Goal: Transaction & Acquisition: Purchase product/service

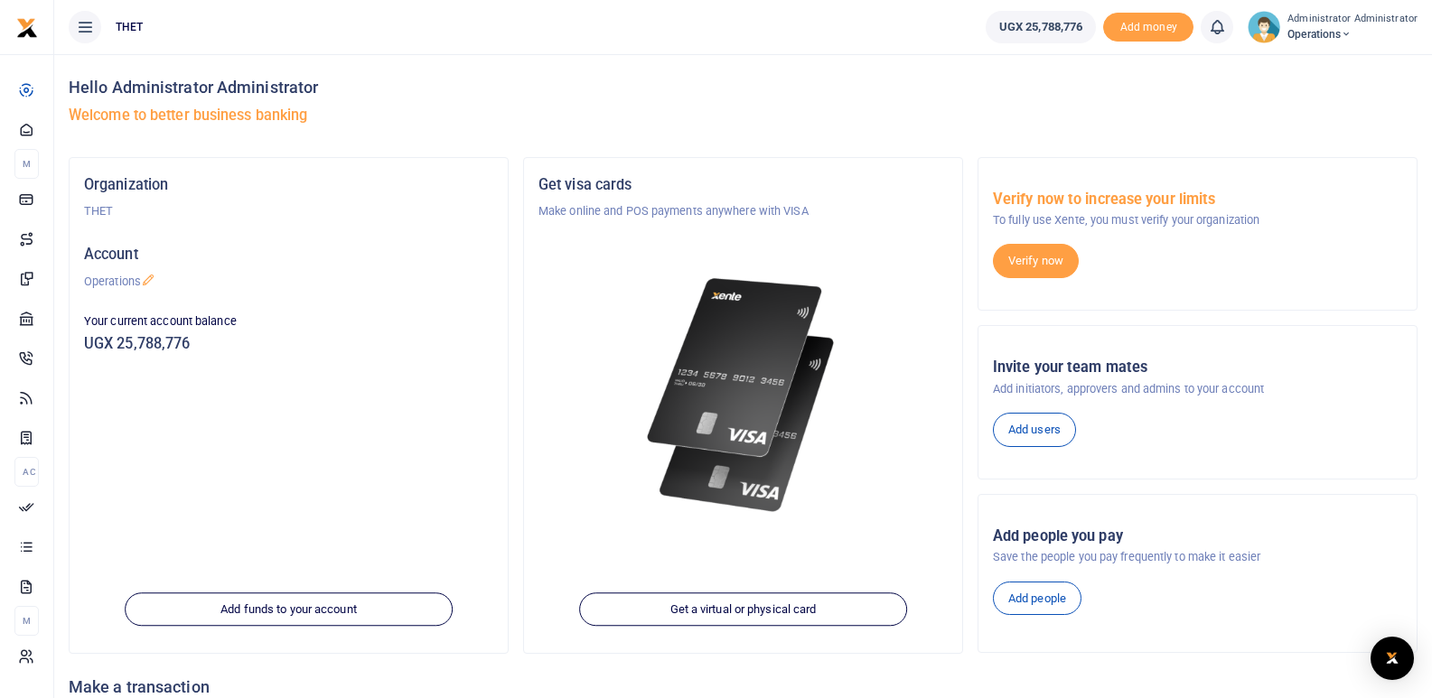
click at [1163, 352] on div "Invite your team mates Add initiators, approvers and admins to your account Add…" at bounding box center [1197, 403] width 438 height 124
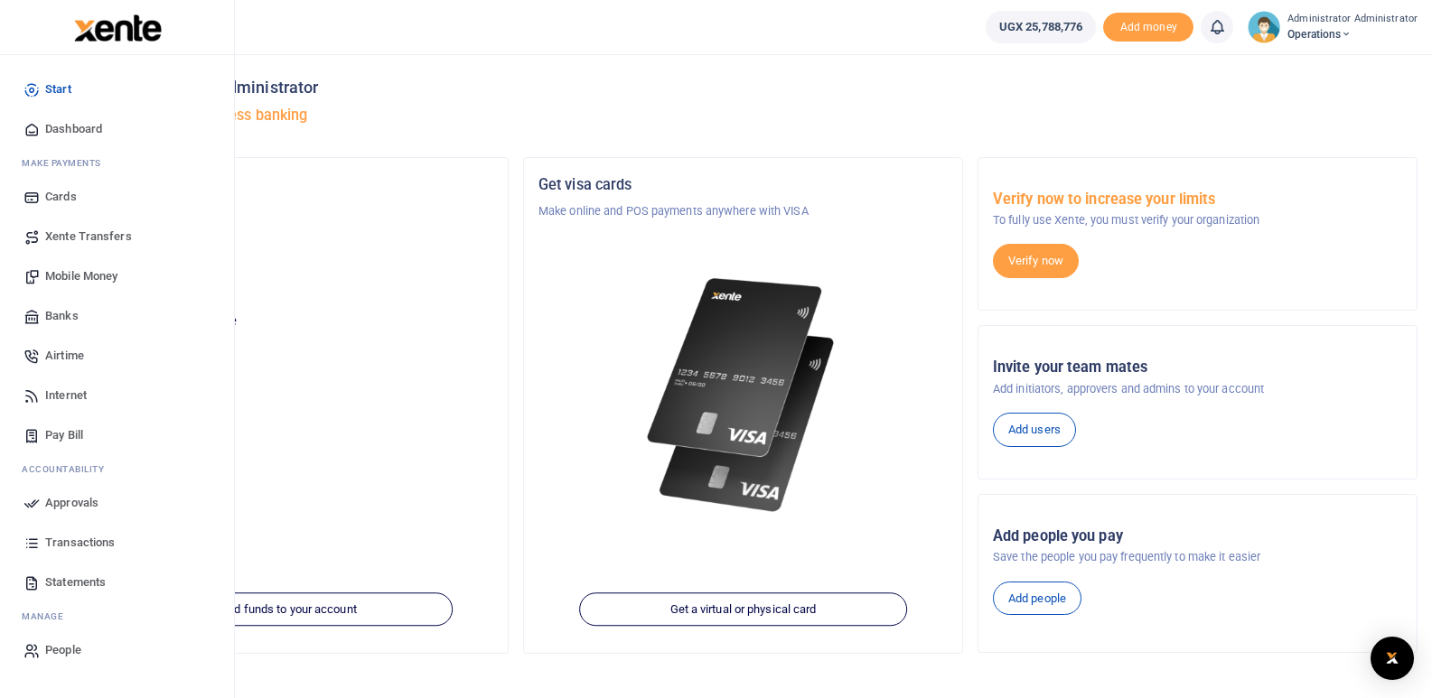
click at [72, 277] on span "Mobile Money" at bounding box center [81, 276] width 72 height 18
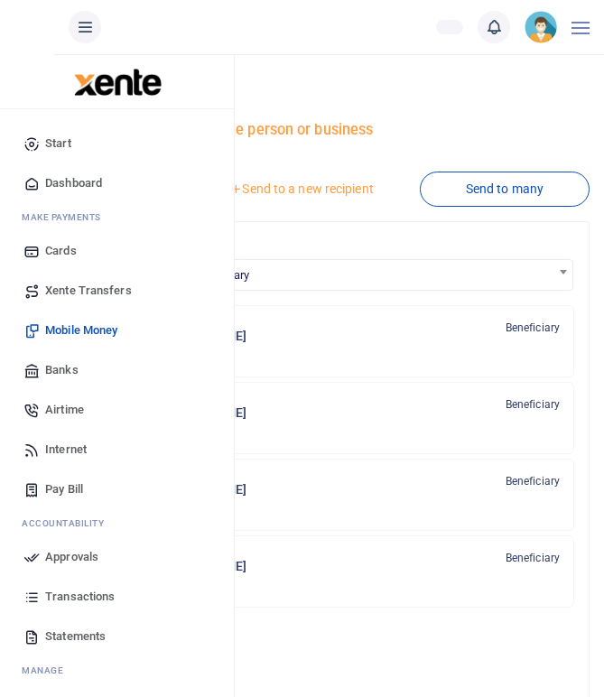
click at [90, 331] on span "Mobile Money" at bounding box center [81, 331] width 72 height 18
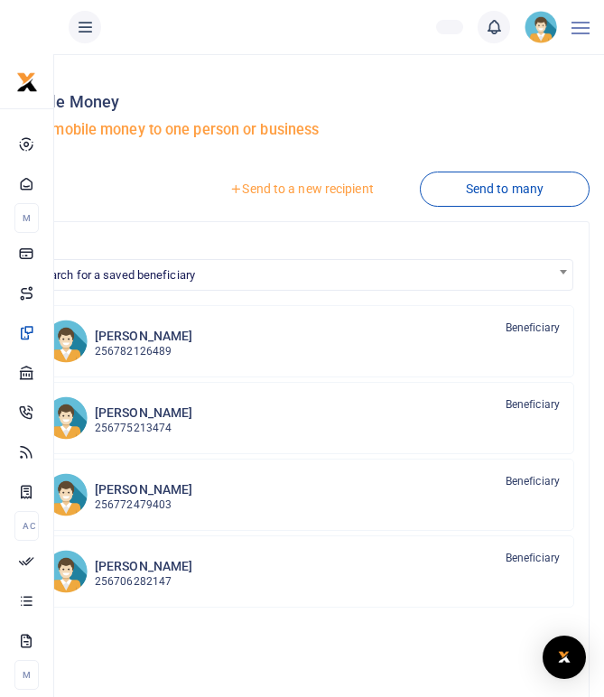
click at [286, 183] on link "Send to a new recipient" at bounding box center [301, 189] width 236 height 33
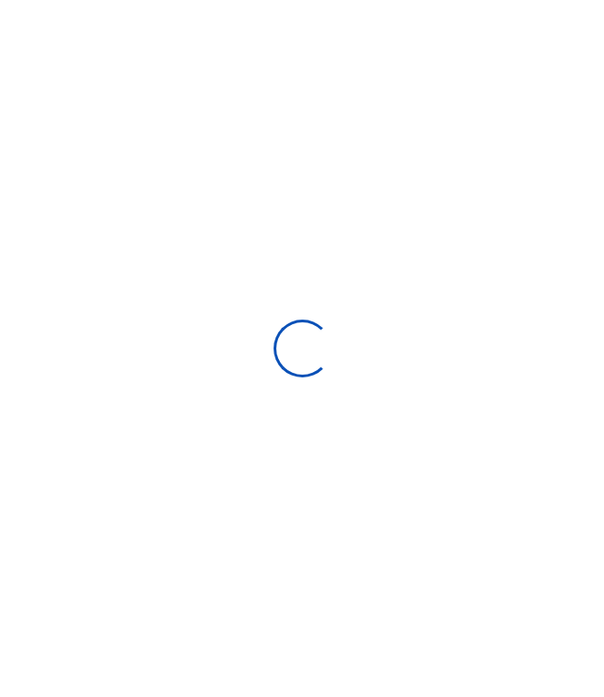
select select "Loading bundles"
select select
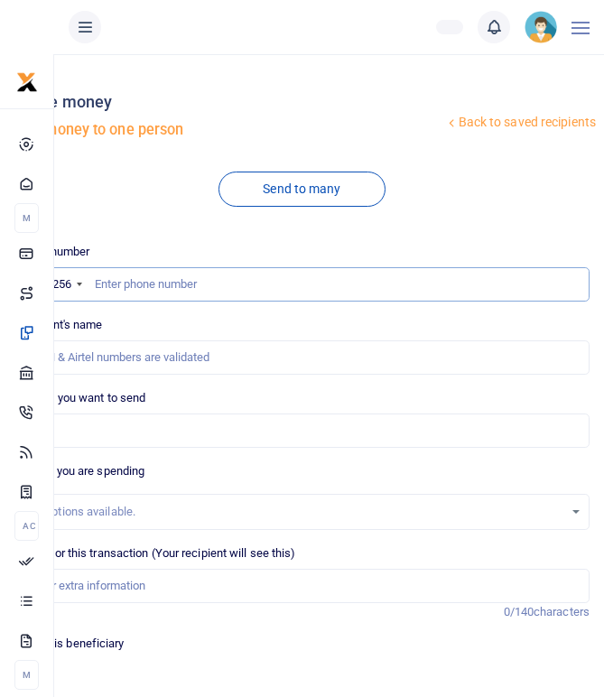
click at [132, 280] on input "text" at bounding box center [301, 284] width 575 height 34
type input "0786618086"
type input "David Tusingwire"
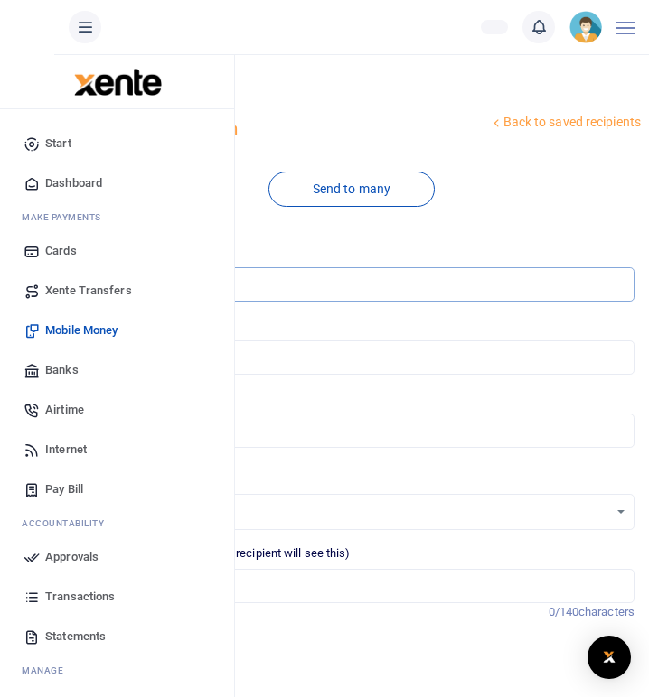
type input "0786618086"
click at [79, 327] on span "Mobile Money" at bounding box center [81, 331] width 72 height 18
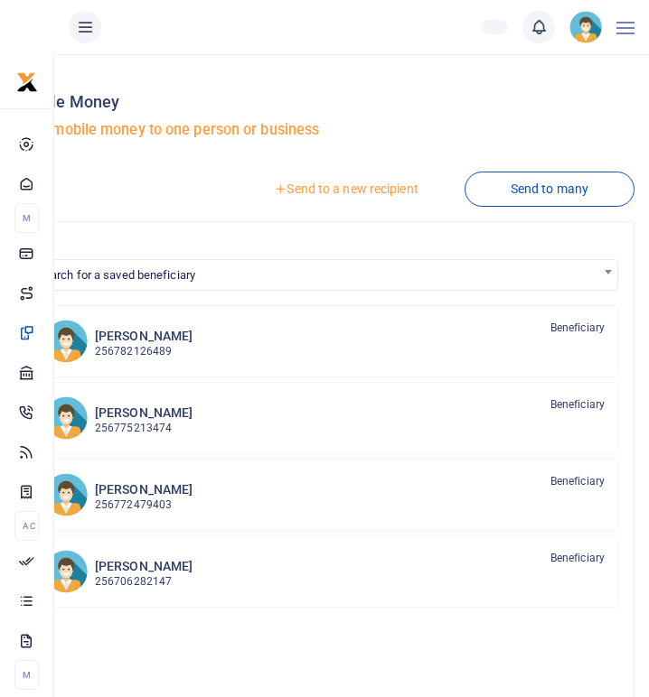
click at [333, 192] on link "Send to a new recipient" at bounding box center [346, 189] width 236 height 33
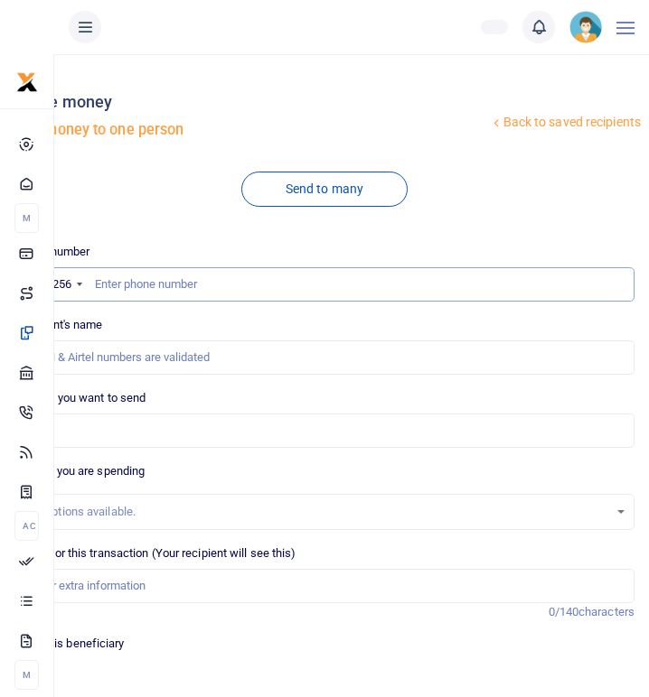
click at [186, 283] on input "text" at bounding box center [324, 284] width 620 height 34
type input "0786618086"
type input "Josephinie Munduru"
type input "0786618086"
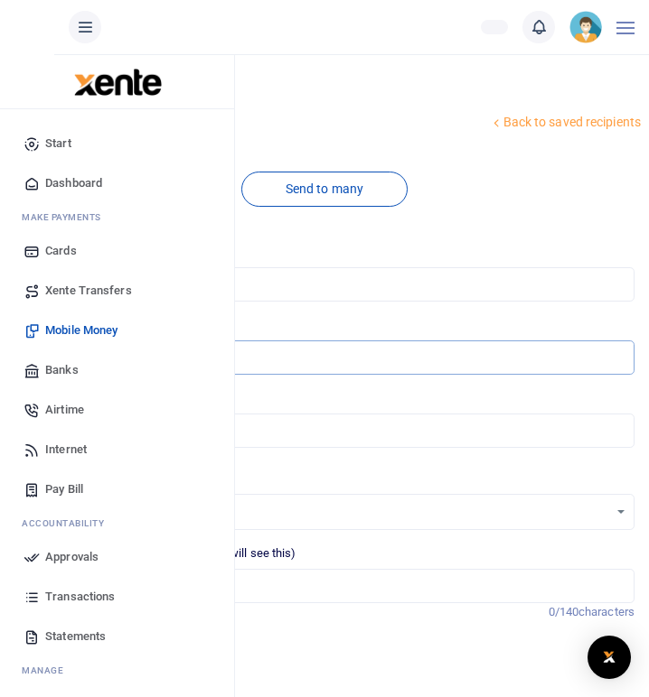
drag, startPoint x: 156, startPoint y: 360, endPoint x: 47, endPoint y: 359, distance: 109.3
click at [47, 359] on body "Start Dashboard M ake Payments Cards Xente Transfers Mobile Money Banks Airtime…" at bounding box center [324, 589] width 649 height 1179
click at [62, 327] on span "Mobile Money" at bounding box center [81, 331] width 72 height 18
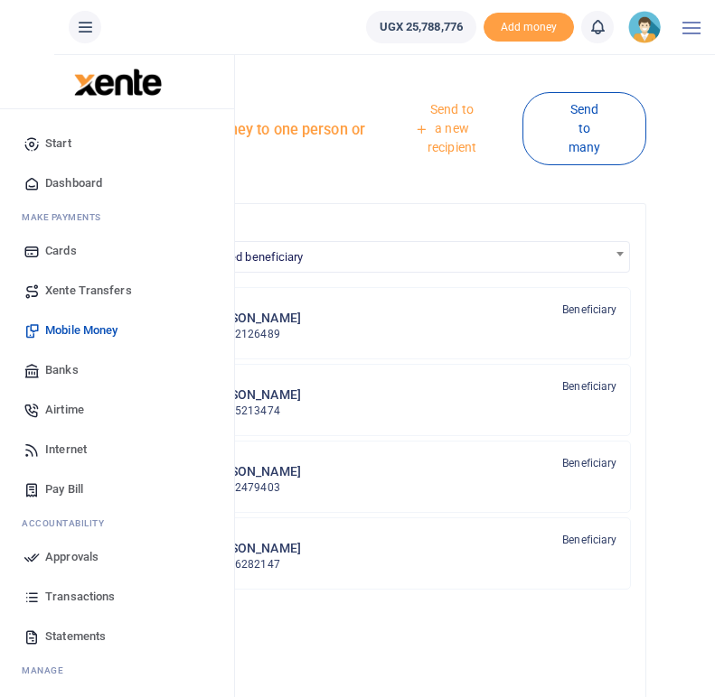
click at [94, 330] on span "Mobile Money" at bounding box center [81, 331] width 72 height 18
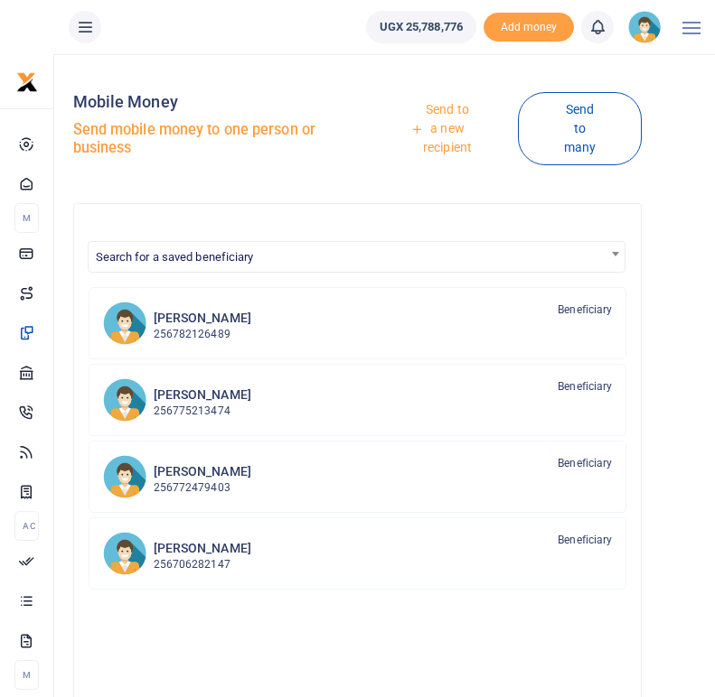
click at [451, 127] on link "Send to a new recipient" at bounding box center [441, 129] width 154 height 70
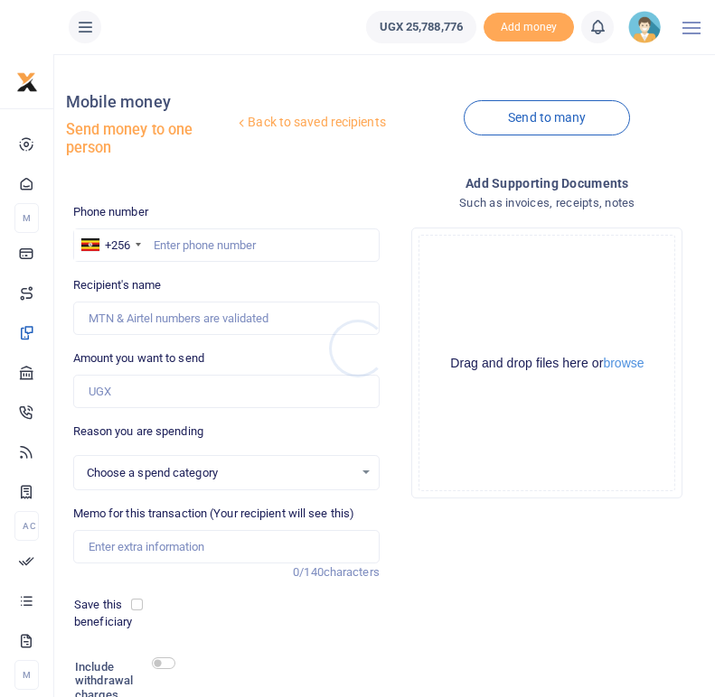
select select
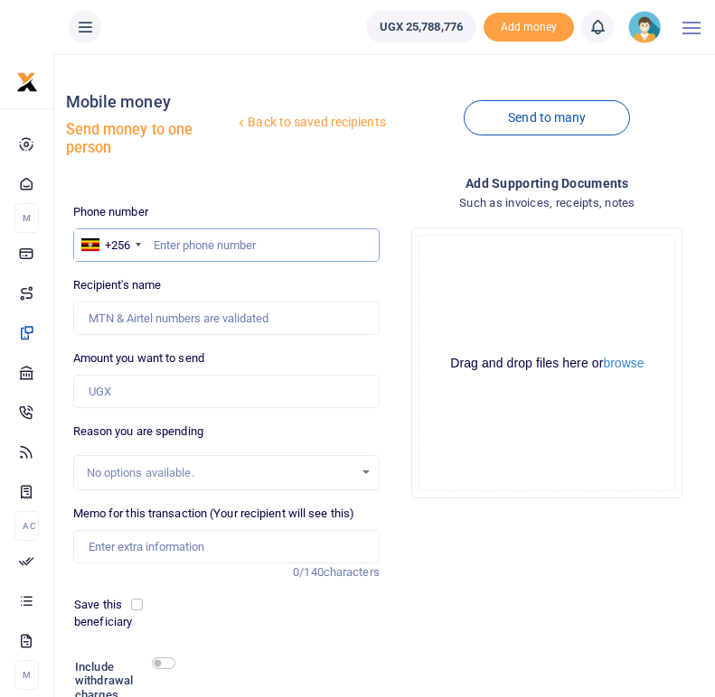
click at [235, 239] on input "text" at bounding box center [226, 246] width 306 height 34
type input "0786618086"
type input "Josephinie Munduru"
type input "0786618086"
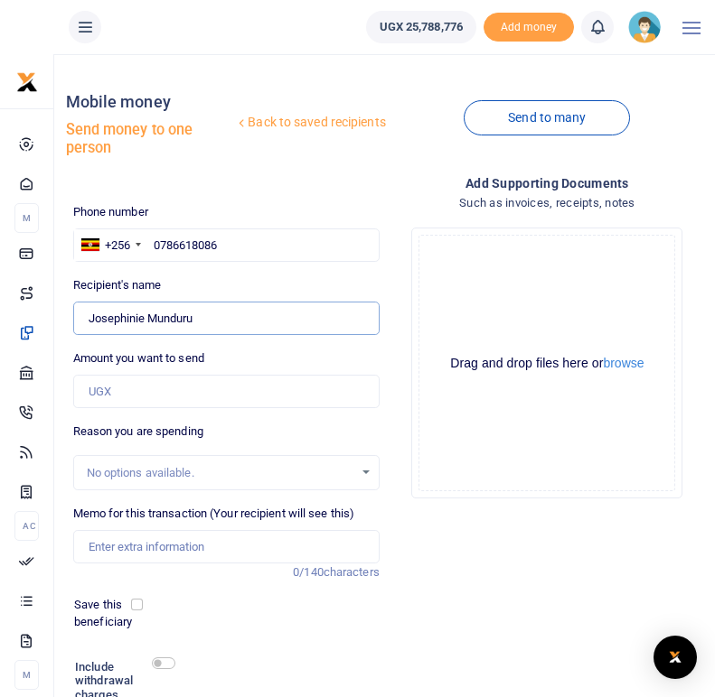
drag, startPoint x: 206, startPoint y: 322, endPoint x: 91, endPoint y: 320, distance: 114.7
click at [91, 320] on input "Found" at bounding box center [226, 319] width 306 height 34
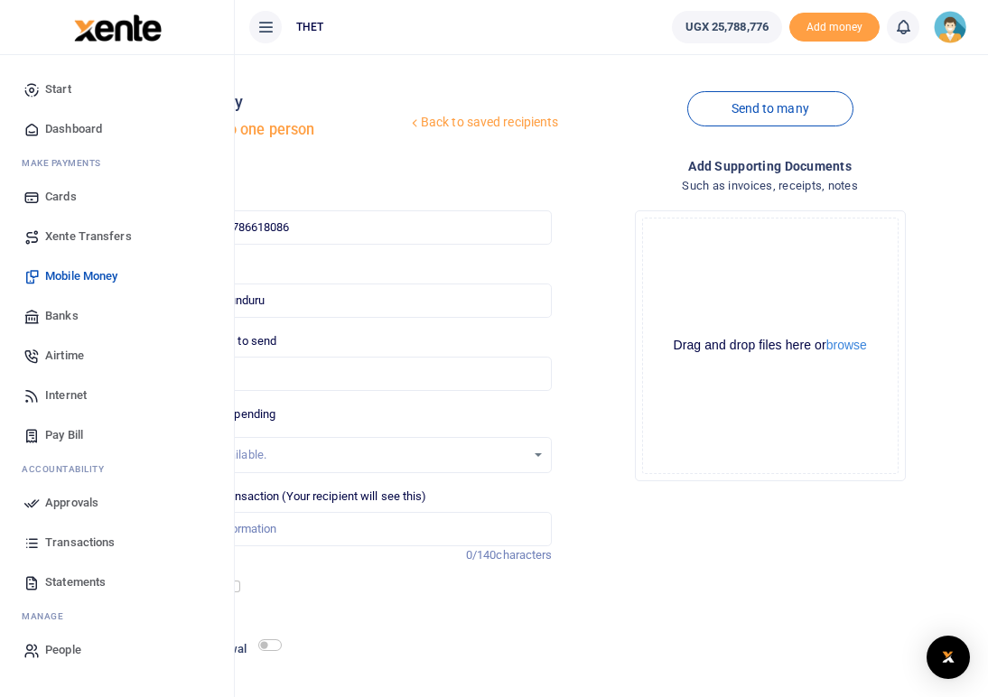
click at [88, 277] on span "Mobile Money" at bounding box center [81, 276] width 72 height 18
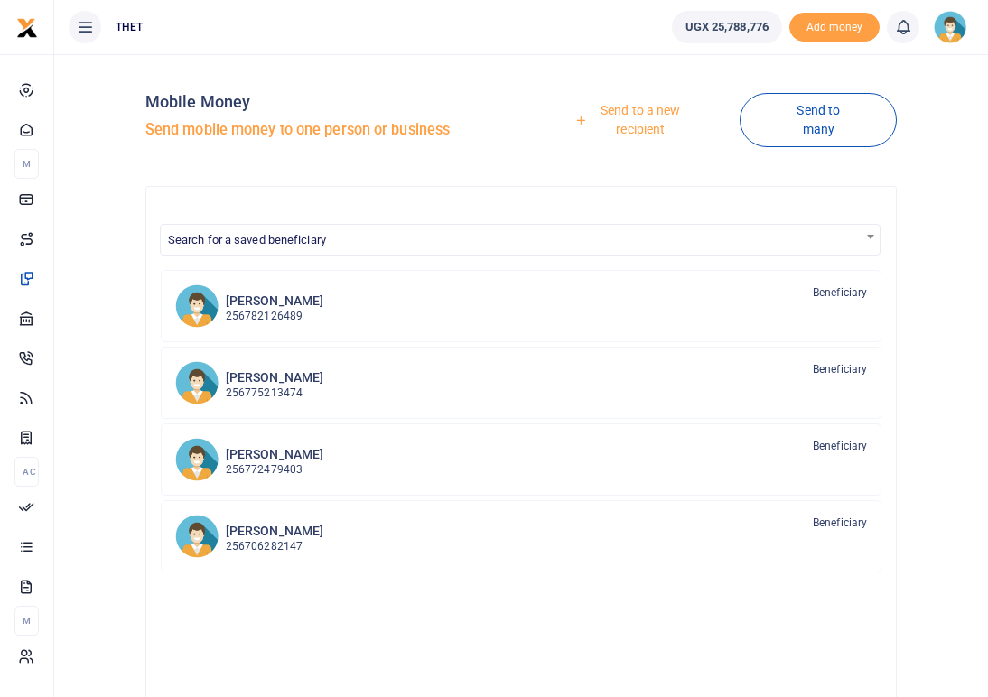
click at [637, 116] on link "Send to a new recipient" at bounding box center [634, 119] width 212 height 51
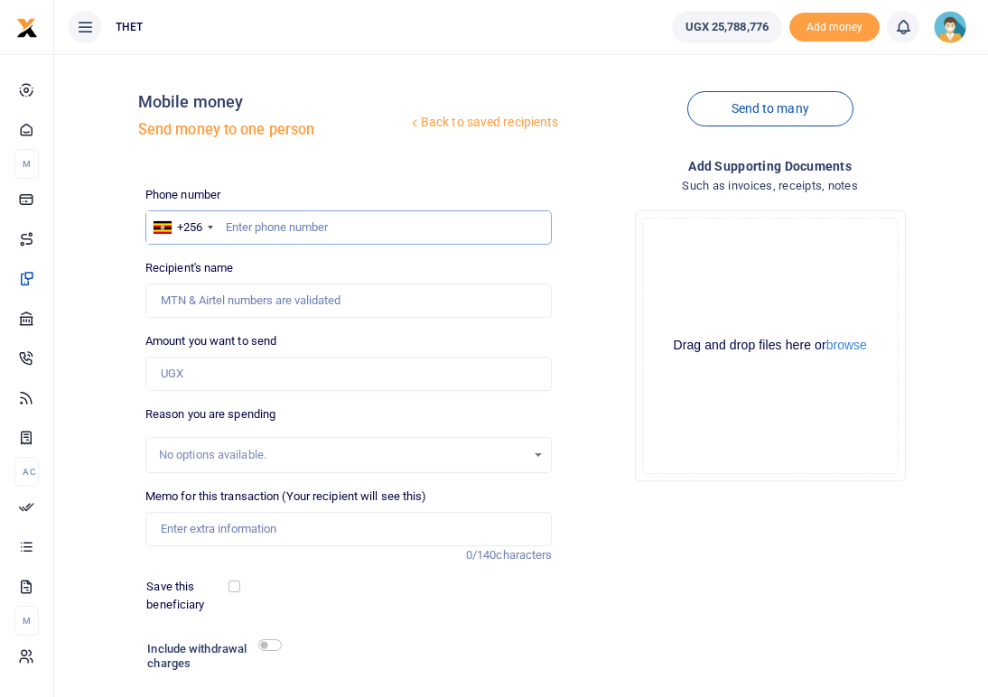
click at [310, 229] on input "text" at bounding box center [348, 227] width 407 height 34
type input "0778139235"
type input "[PERSON_NAME]"
drag, startPoint x: 249, startPoint y: 304, endPoint x: 139, endPoint y: 298, distance: 110.3
click at [139, 298] on div "Recipient's name Found Name is required." at bounding box center [349, 288] width 422 height 59
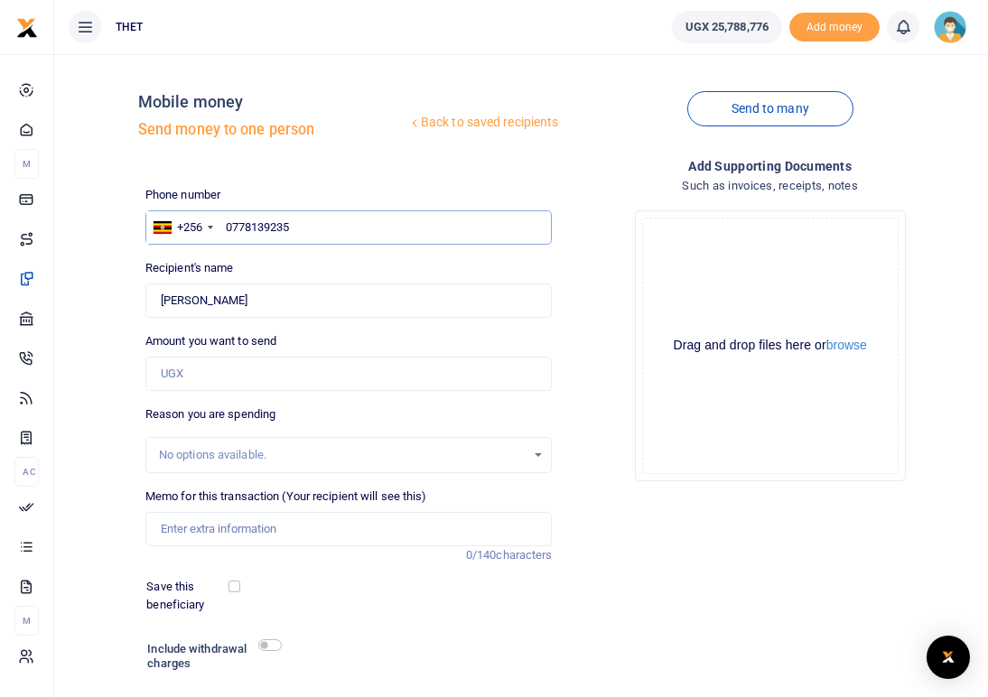
drag, startPoint x: 295, startPoint y: 226, endPoint x: 222, endPoint y: 224, distance: 73.2
click at [222, 224] on input "0778139235" at bounding box center [348, 227] width 407 height 34
click at [298, 220] on input "0778139235" at bounding box center [348, 227] width 407 height 34
type input "077813923"
type input "0760345635"
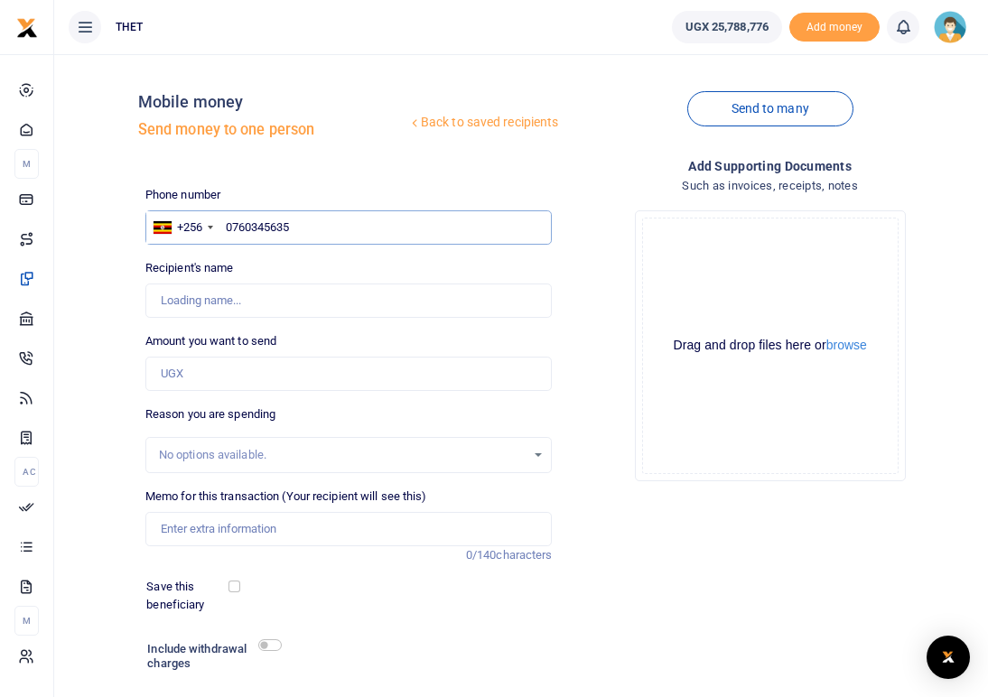
type input "Christine Asibazuyo"
drag, startPoint x: 271, startPoint y: 302, endPoint x: 159, endPoint y: 301, distance: 112.0
click at [159, 301] on input "Found" at bounding box center [348, 301] width 407 height 34
drag, startPoint x: 297, startPoint y: 222, endPoint x: 229, endPoint y: 223, distance: 67.8
click at [229, 223] on input "0760345635" at bounding box center [348, 227] width 407 height 34
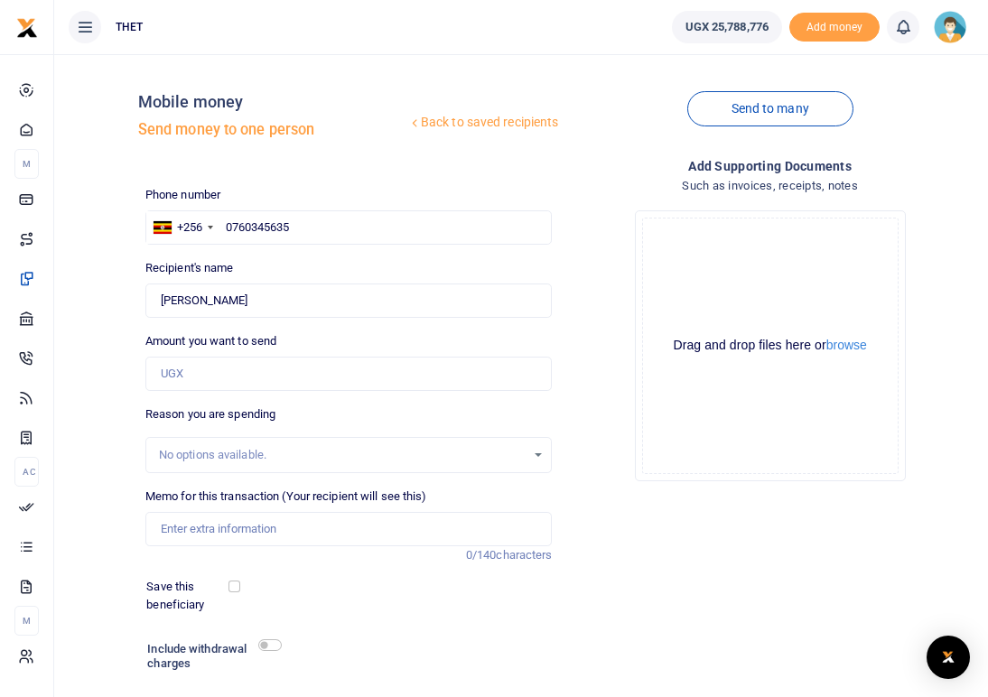
click at [364, 209] on div "Phone number +256 Uganda +256 0760345635 Phone is required." at bounding box center [348, 215] width 407 height 59
click at [309, 229] on input "0760345635" at bounding box center [348, 227] width 407 height 34
type input "0"
type input "0778059502"
type input "Agnes Abaru"
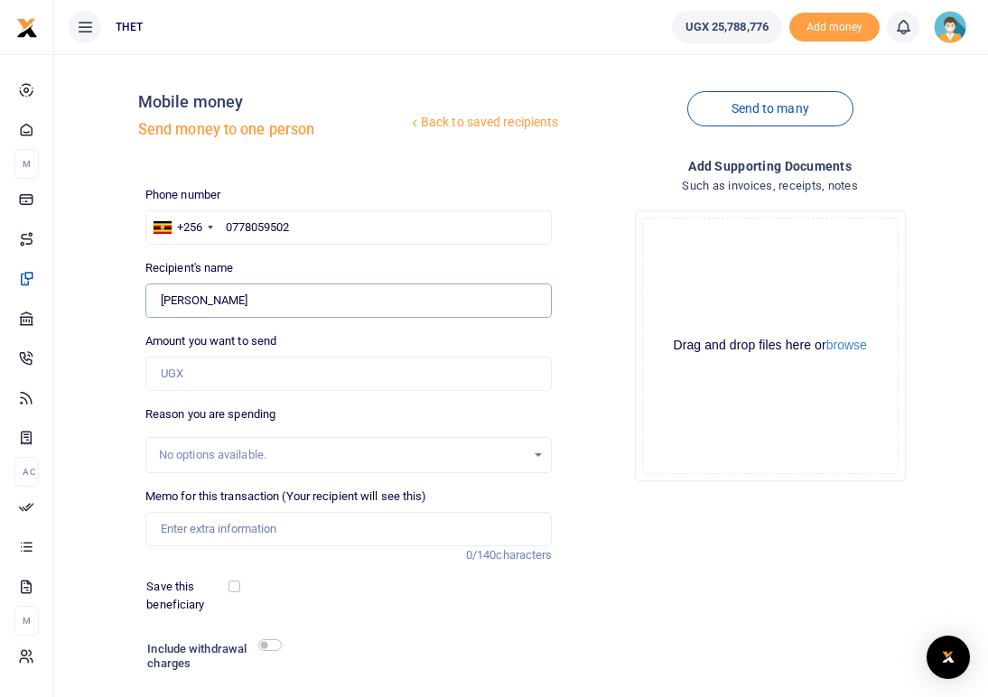
click at [245, 297] on input "Found" at bounding box center [348, 301] width 407 height 34
drag, startPoint x: 245, startPoint y: 297, endPoint x: 157, endPoint y: 296, distance: 87.6
click at [157, 296] on input "Found" at bounding box center [348, 301] width 407 height 34
click at [308, 228] on input "0778059502" at bounding box center [348, 227] width 407 height 34
type input "0"
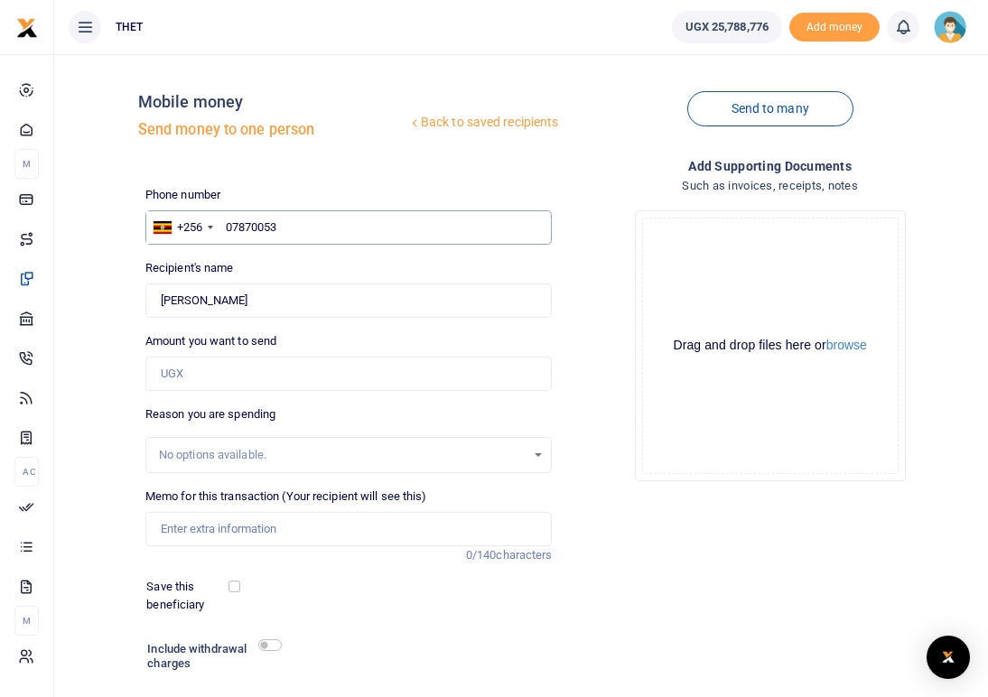
type input "078700531"
type input "0787005318"
type input "Scovia Aliru"
drag, startPoint x: 228, startPoint y: 300, endPoint x: 118, endPoint y: 295, distance: 109.4
click at [118, 295] on div "Back to saved recipients Mobile money Send money to one person Send to many Pho…" at bounding box center [521, 411] width 920 height 684
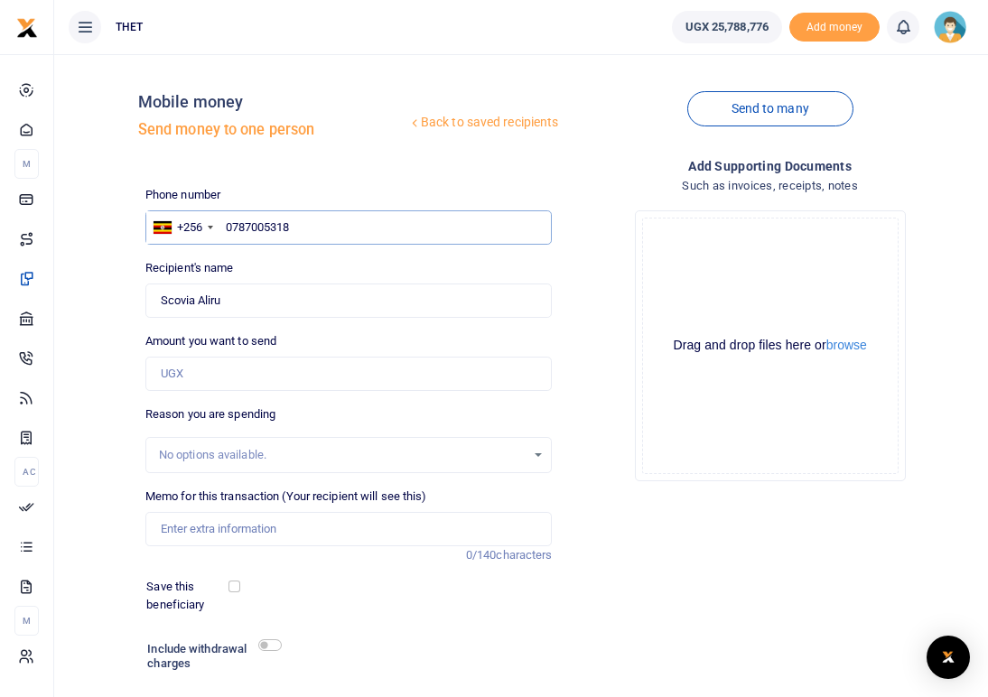
click at [320, 219] on input "0787005318" at bounding box center [348, 227] width 407 height 34
drag, startPoint x: 303, startPoint y: 227, endPoint x: 226, endPoint y: 222, distance: 76.9
click at [226, 222] on input "0787005318" at bounding box center [348, 227] width 407 height 34
click at [301, 226] on input "0787005318" at bounding box center [348, 227] width 407 height 34
type input "07870053"
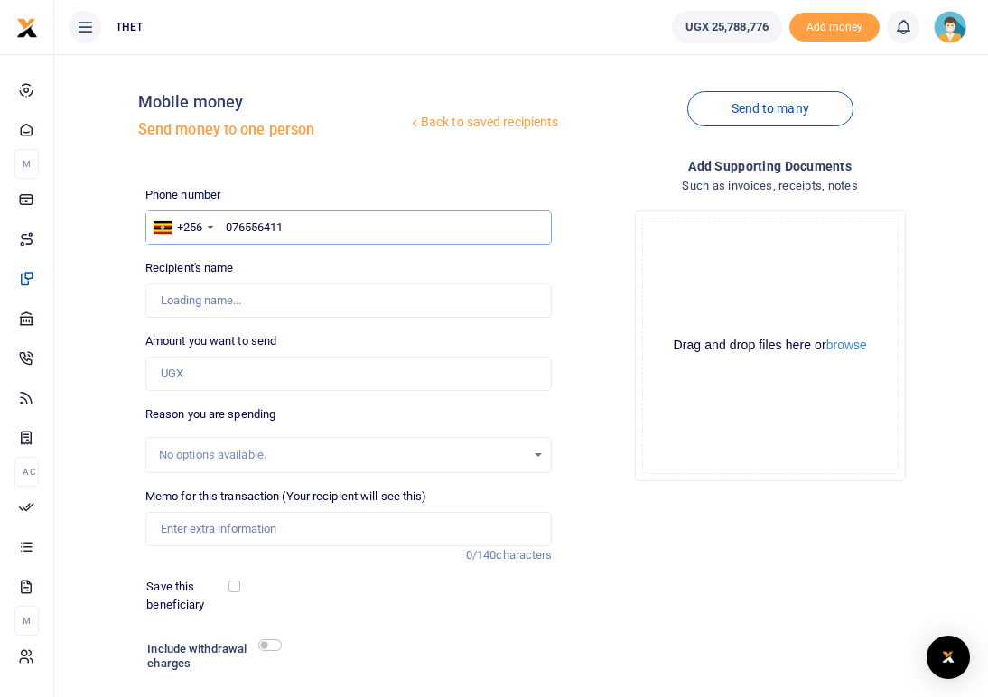
type input "0765564113"
type input "Joyce Drakai"
drag, startPoint x: 246, startPoint y: 301, endPoint x: 151, endPoint y: 293, distance: 95.2
click at [151, 293] on input "Found" at bounding box center [348, 301] width 407 height 34
drag, startPoint x: 304, startPoint y: 220, endPoint x: 228, endPoint y: 225, distance: 76.0
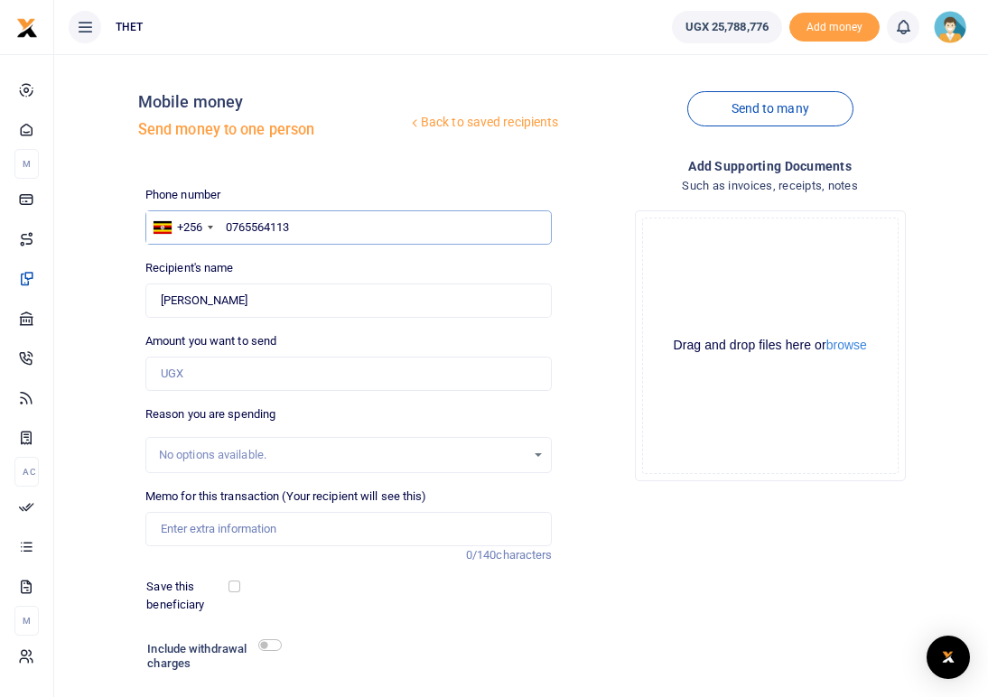
click at [228, 225] on input "0765564113" at bounding box center [348, 227] width 407 height 34
click at [300, 229] on input "0765564113" at bounding box center [348, 227] width 407 height 34
type input "07655641"
type input "0762270246"
type input "Morish Osoga"
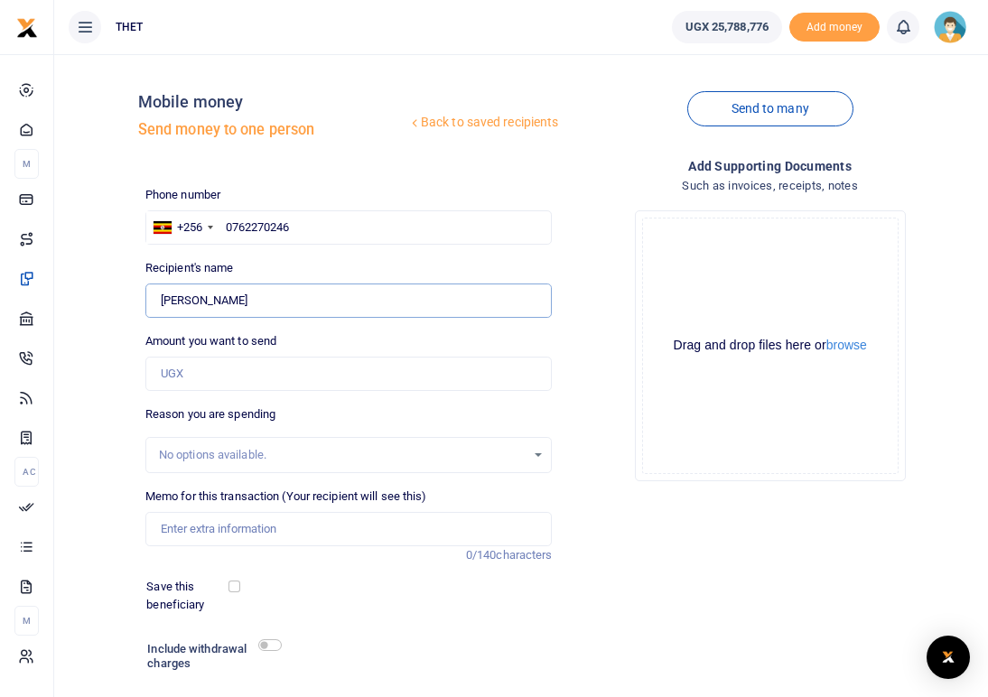
drag, startPoint x: 246, startPoint y: 305, endPoint x: 140, endPoint y: 303, distance: 105.7
click at [140, 303] on div "Recipient's name Found Name is required." at bounding box center [349, 288] width 422 height 59
drag, startPoint x: 314, startPoint y: 222, endPoint x: 227, endPoint y: 222, distance: 87.6
click at [227, 222] on input "0762270246" at bounding box center [348, 227] width 407 height 34
click at [320, 223] on input "0762270246" at bounding box center [348, 227] width 407 height 34
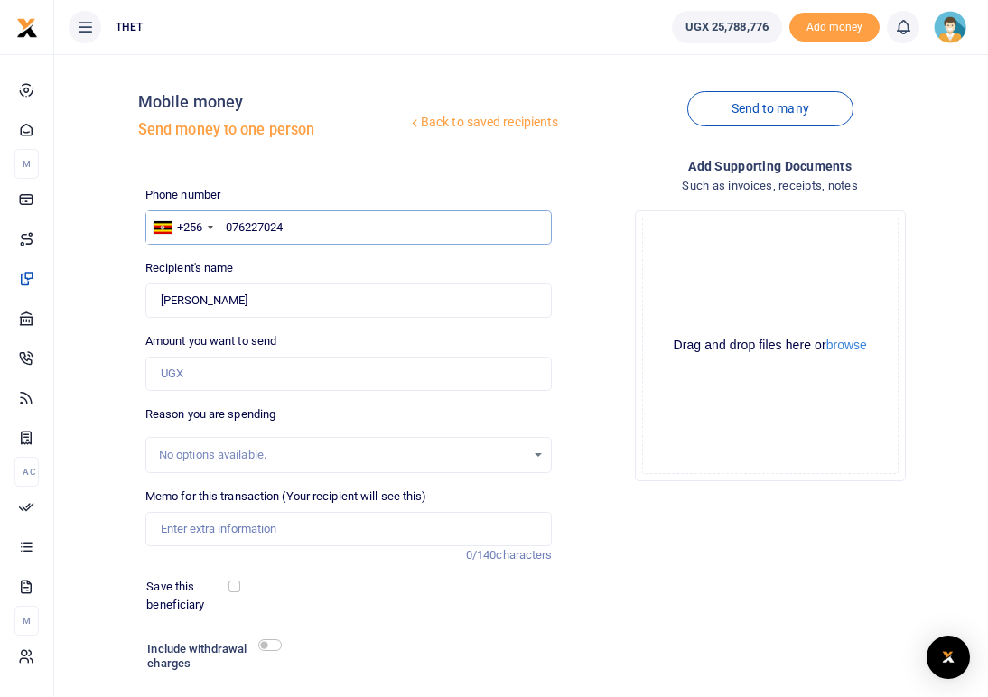
type input "07622702"
type input "0705042243"
type input "David Misery Adraa"
drag, startPoint x: 266, startPoint y: 304, endPoint x: 160, endPoint y: 292, distance: 106.3
click at [160, 292] on input "Found" at bounding box center [348, 301] width 407 height 34
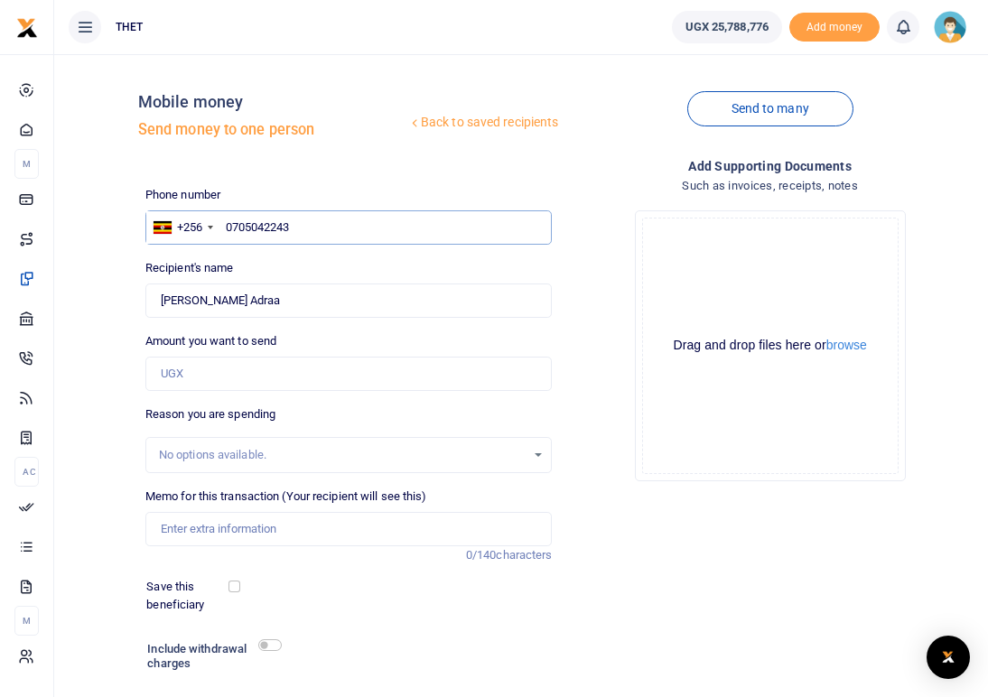
drag, startPoint x: 304, startPoint y: 220, endPoint x: 225, endPoint y: 220, distance: 78.6
click at [225, 220] on input "0705042243" at bounding box center [348, 227] width 407 height 34
click at [322, 224] on input "0705042243" at bounding box center [348, 227] width 407 height 34
type input "0705042"
type input "0790157821"
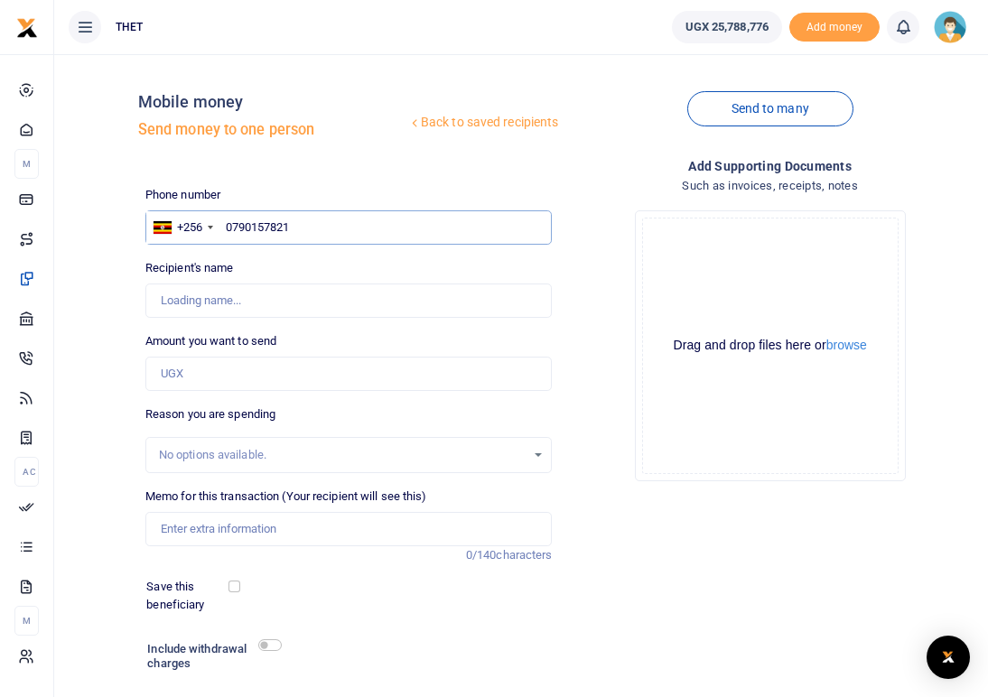
type input "James Adriko"
drag, startPoint x: 275, startPoint y: 303, endPoint x: 153, endPoint y: 302, distance: 121.9
click at [153, 302] on input "Found" at bounding box center [348, 301] width 407 height 34
drag, startPoint x: 306, startPoint y: 224, endPoint x: 229, endPoint y: 227, distance: 77.7
click at [229, 227] on input "0790157821" at bounding box center [348, 227] width 407 height 34
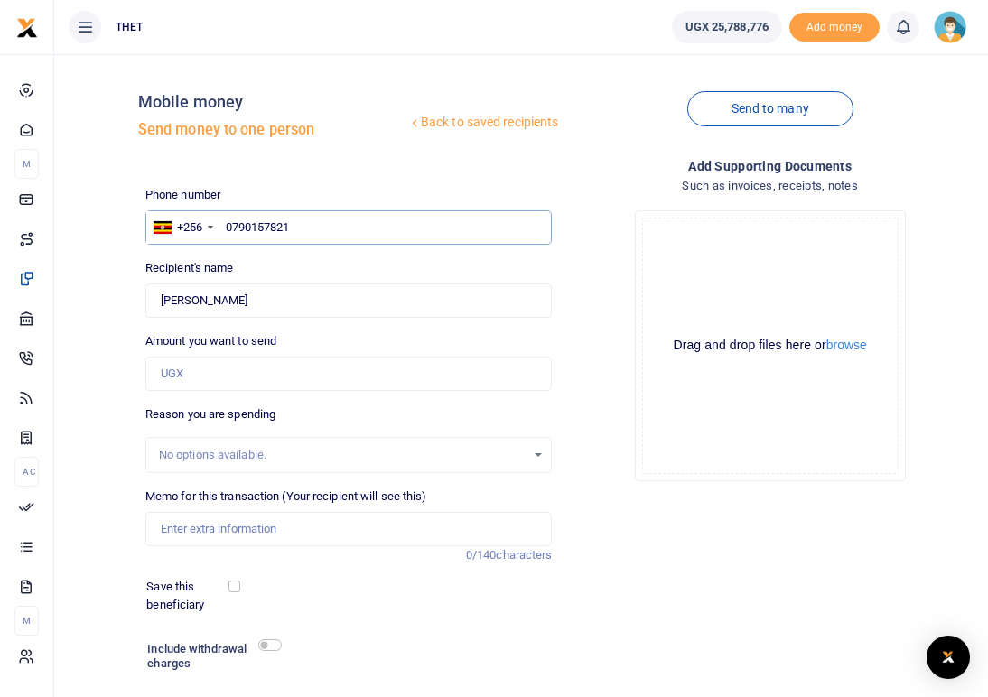
click at [304, 221] on input "0790157821" at bounding box center [348, 227] width 407 height 34
type input "079015782"
type input "0778129882"
type input "Philliam Onduma"
drag, startPoint x: 251, startPoint y: 304, endPoint x: 158, endPoint y: 294, distance: 93.5
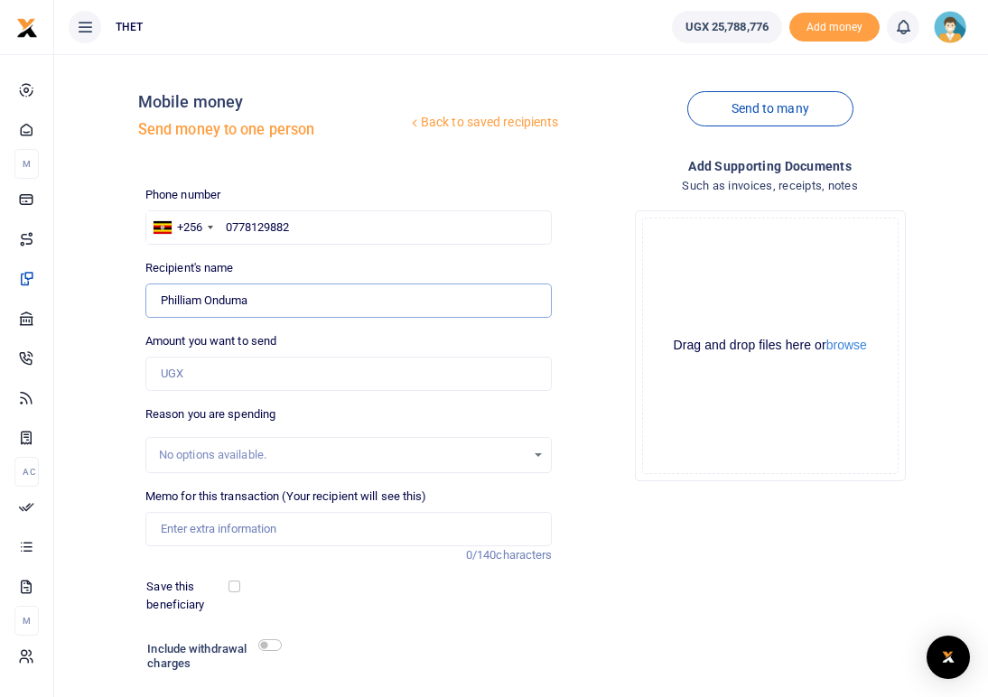
click at [158, 294] on input "Found" at bounding box center [348, 301] width 407 height 34
drag, startPoint x: 304, startPoint y: 229, endPoint x: 225, endPoint y: 223, distance: 78.8
click at [225, 223] on input "0778129882" at bounding box center [348, 227] width 407 height 34
click at [307, 228] on input "0778129882" at bounding box center [348, 227] width 407 height 34
type input "07781298"
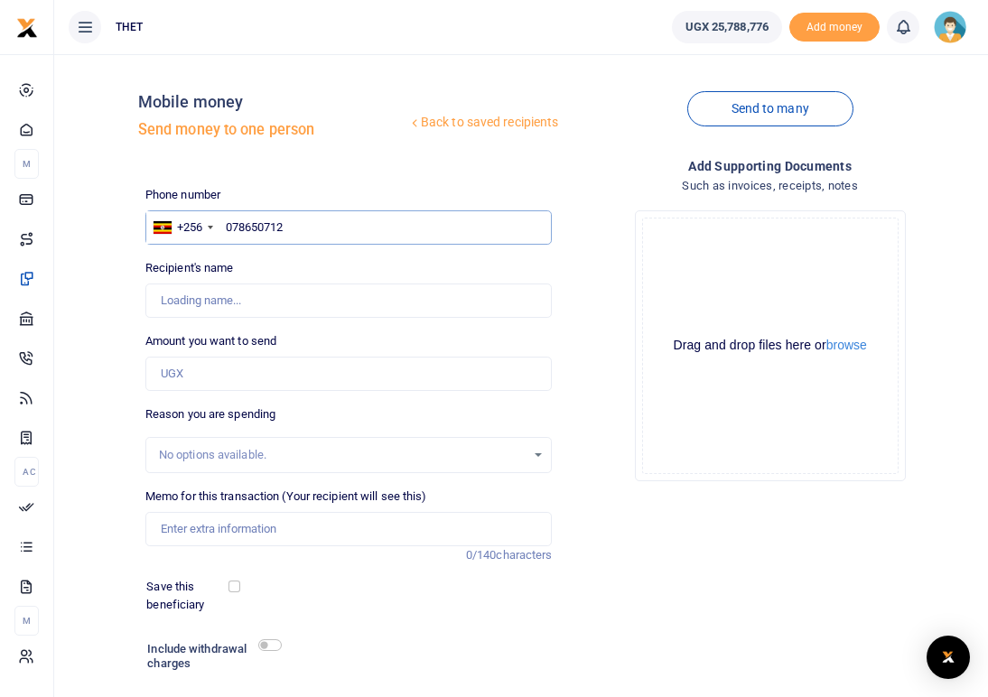
type input "0786507120"
type input "Charles Candia"
drag, startPoint x: 249, startPoint y: 307, endPoint x: 159, endPoint y: 300, distance: 90.6
click at [159, 300] on input "Found" at bounding box center [348, 301] width 407 height 34
drag, startPoint x: 297, startPoint y: 229, endPoint x: 221, endPoint y: 222, distance: 76.2
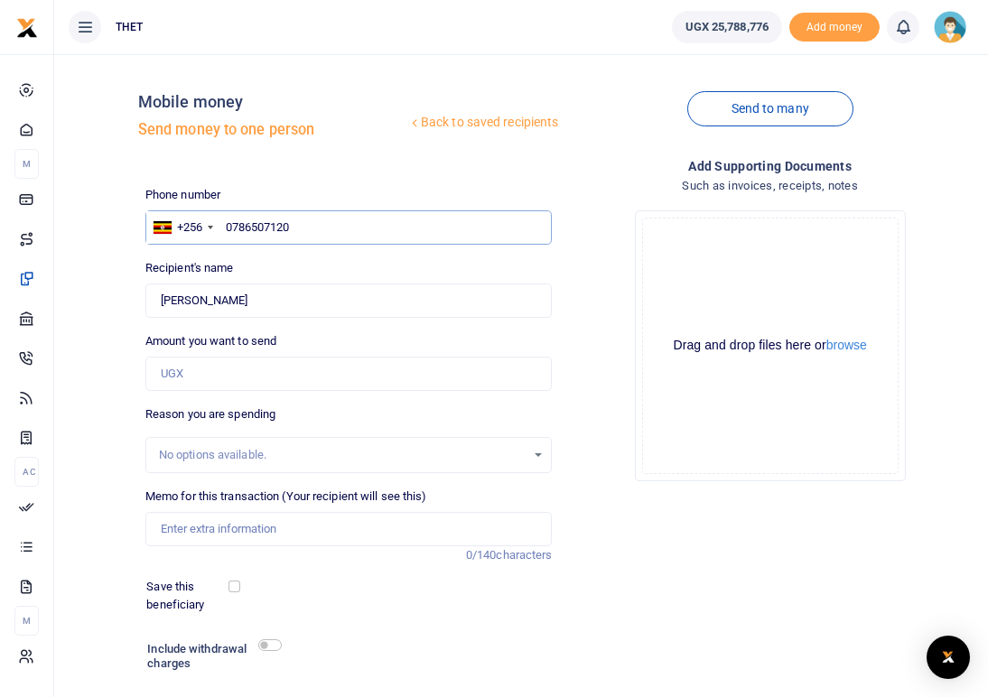
click at [221, 222] on input "0786507120" at bounding box center [348, 227] width 407 height 34
click at [308, 220] on input "0786507120" at bounding box center [348, 227] width 407 height 34
type input "07865071"
type input "0786529220"
type input "Agnes Draru"
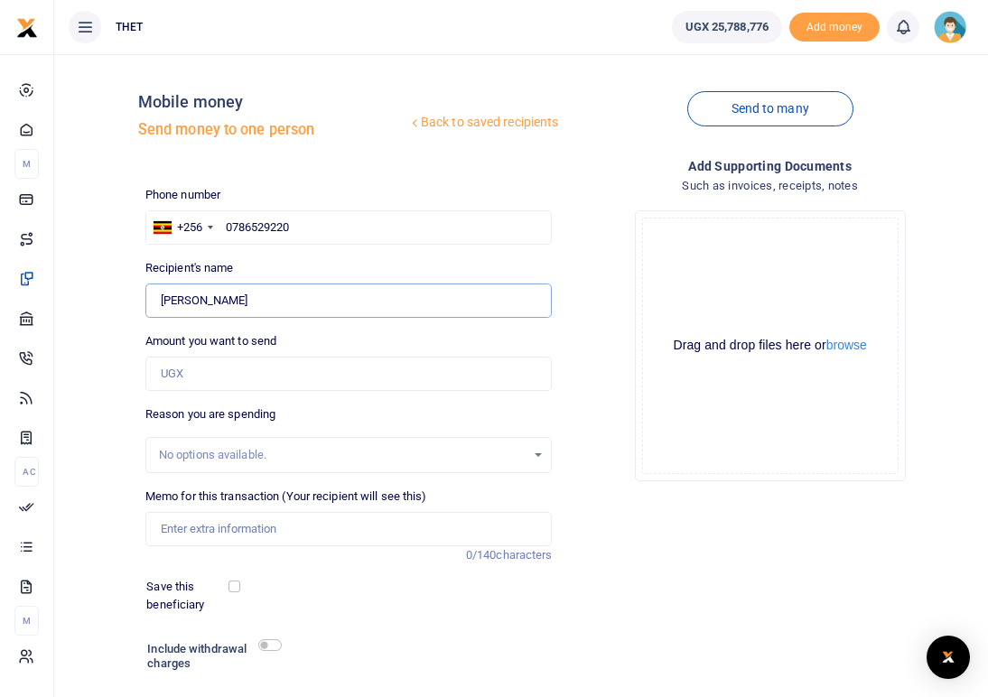
drag, startPoint x: 240, startPoint y: 303, endPoint x: 138, endPoint y: 300, distance: 102.1
click at [138, 300] on div "Recipient's name Found Name is required." at bounding box center [349, 288] width 422 height 59
drag, startPoint x: 303, startPoint y: 227, endPoint x: 224, endPoint y: 223, distance: 78.7
click at [224, 223] on input "0786529220" at bounding box center [348, 227] width 407 height 34
click at [311, 225] on input "0786529220" at bounding box center [348, 227] width 407 height 34
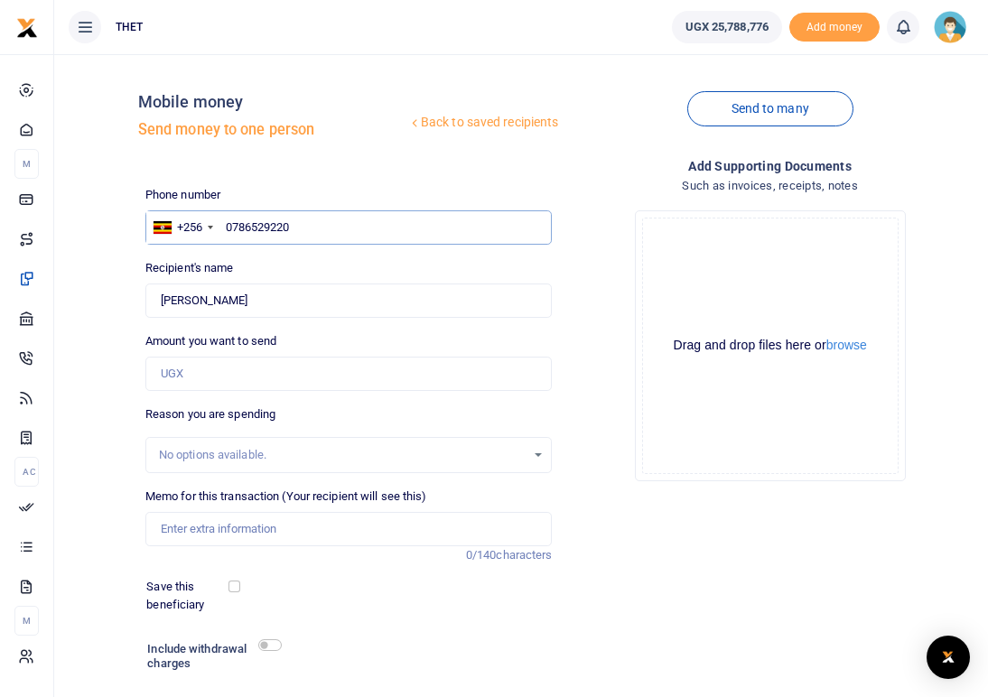
type input "078652922"
type input "076846"
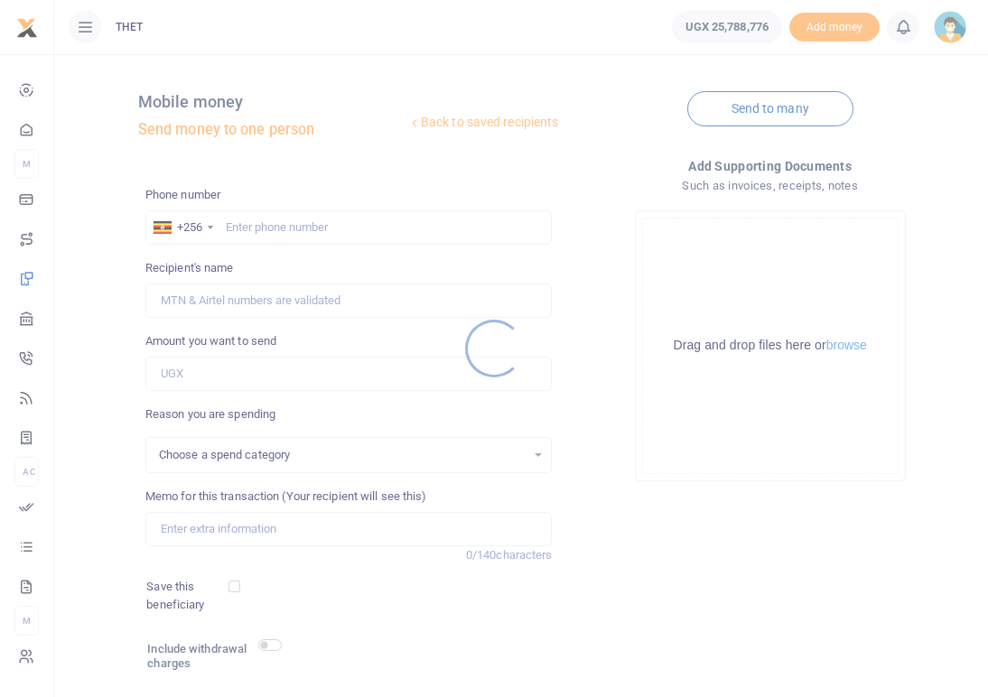
select select
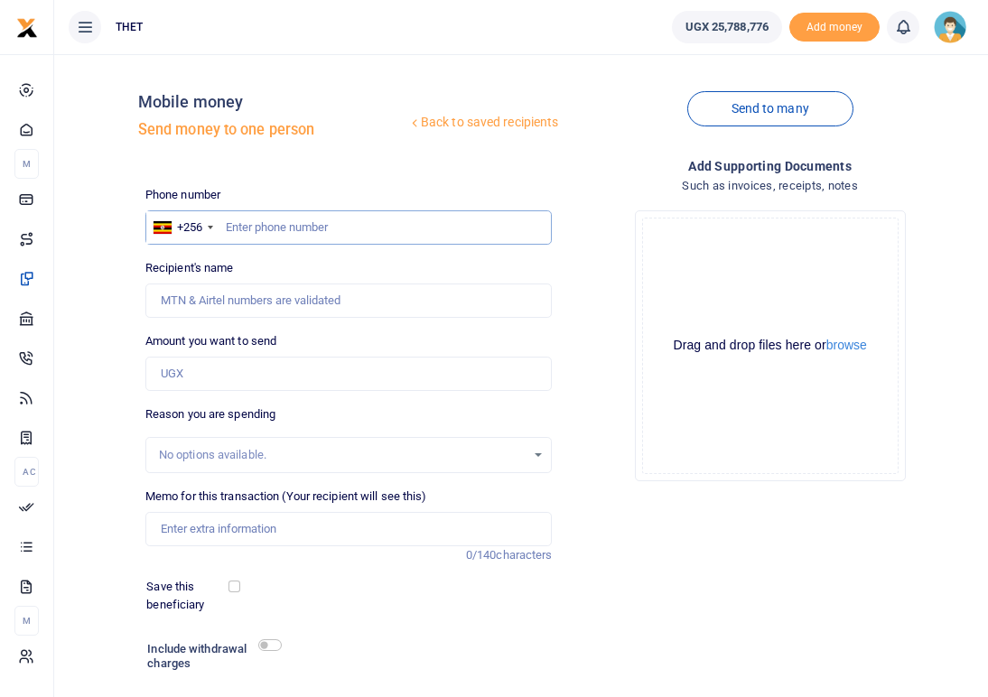
click at [252, 229] on input "text" at bounding box center [348, 227] width 407 height 34
type input "0768459785"
type input "[PERSON_NAME]"
drag, startPoint x: 272, startPoint y: 303, endPoint x: 158, endPoint y: 301, distance: 113.8
click at [158, 301] on input "Found" at bounding box center [348, 301] width 407 height 34
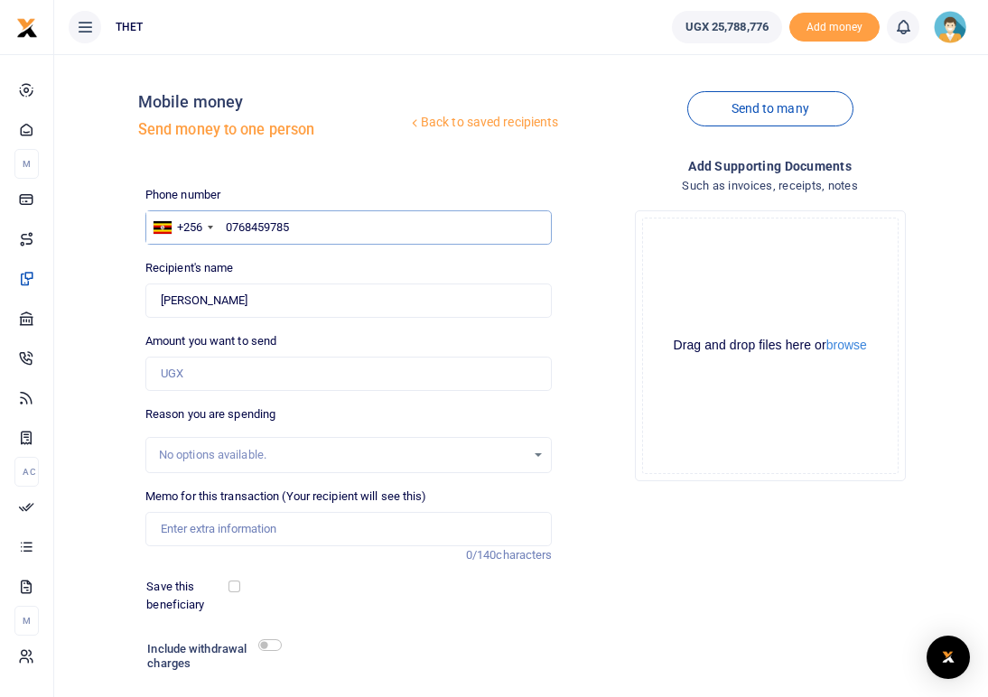
drag, startPoint x: 302, startPoint y: 227, endPoint x: 222, endPoint y: 224, distance: 79.5
click at [222, 224] on input "0768459785" at bounding box center [348, 227] width 407 height 34
click at [302, 217] on input "0768459785" at bounding box center [348, 227] width 407 height 34
type input "076845978"
type input "0762718327"
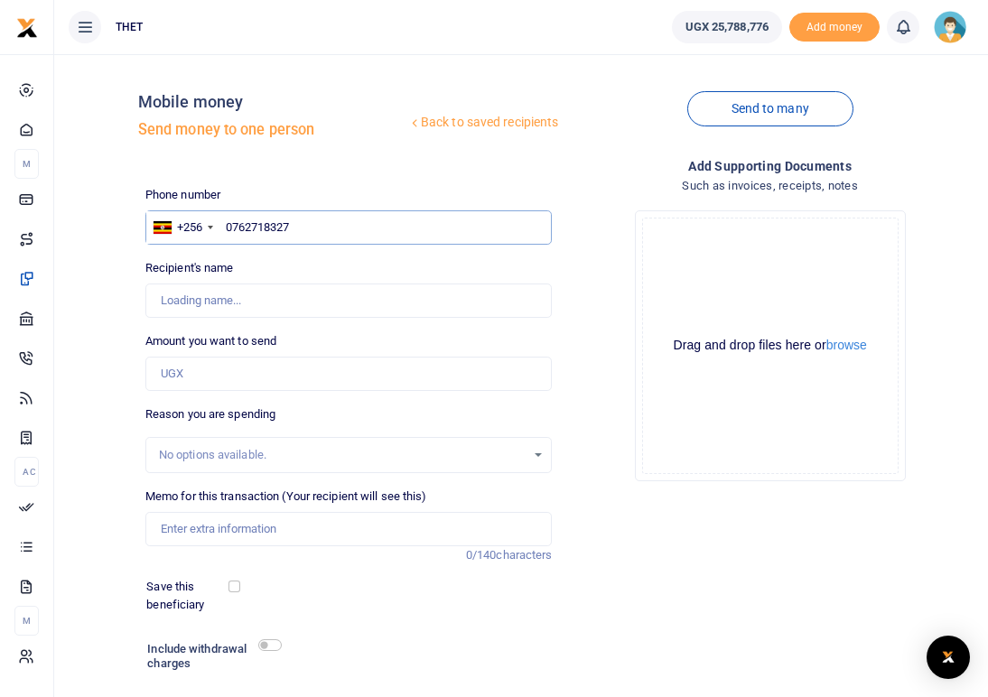
type input "[PERSON_NAME]"
drag, startPoint x: 259, startPoint y: 304, endPoint x: 161, endPoint y: 303, distance: 98.5
click at [161, 303] on input "Found" at bounding box center [348, 301] width 407 height 34
drag, startPoint x: 302, startPoint y: 228, endPoint x: 225, endPoint y: 220, distance: 77.1
click at [225, 220] on input "0762718327" at bounding box center [348, 227] width 407 height 34
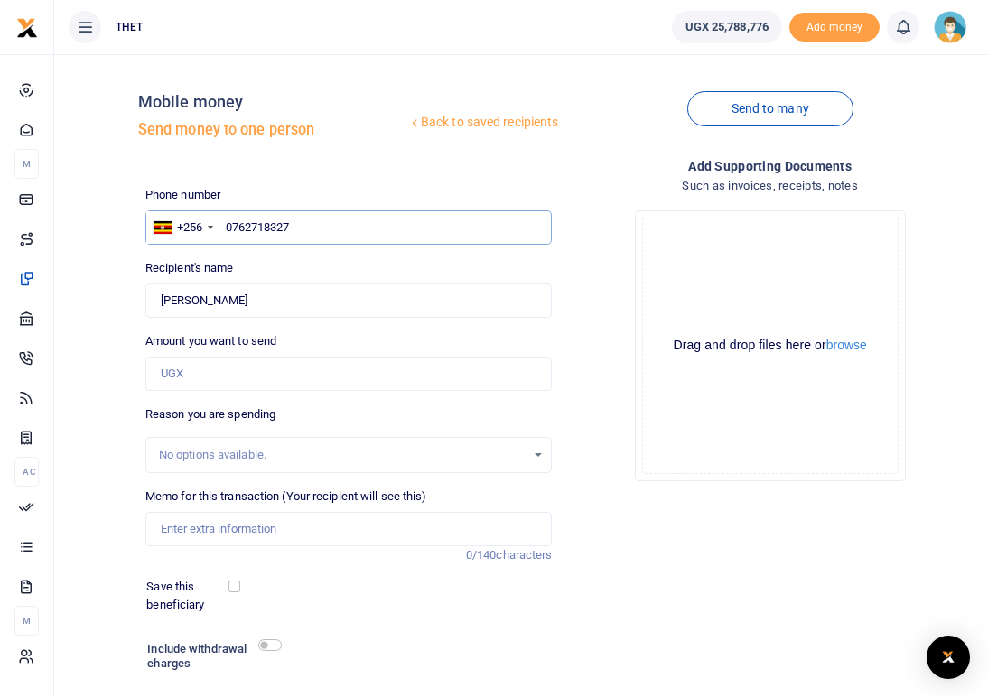
click at [325, 223] on input "0762718327" at bounding box center [348, 227] width 407 height 34
type input "07627183"
click at [291, 226] on input "078557624" at bounding box center [348, 227] width 407 height 34
type input "0785576249"
type input "[PERSON_NAME] [DATE] Lelura"
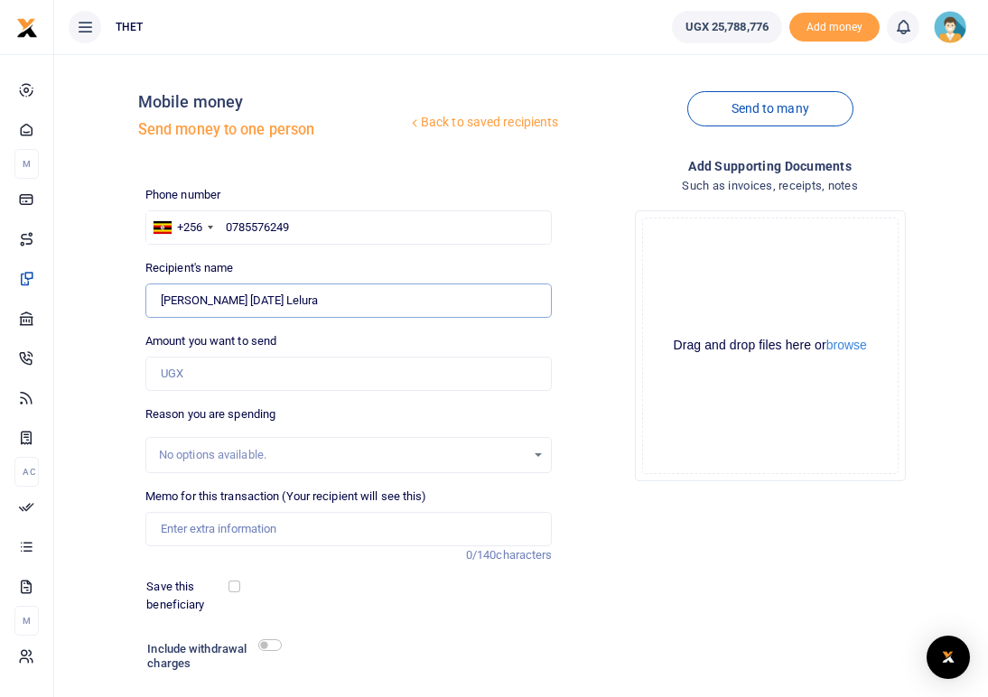
drag, startPoint x: 281, startPoint y: 301, endPoint x: 158, endPoint y: 298, distance: 122.9
click at [158, 298] on input "Found" at bounding box center [348, 301] width 407 height 34
click at [291, 231] on input "0785576249" at bounding box center [348, 227] width 407 height 34
type input "07855762"
type input "0769883705"
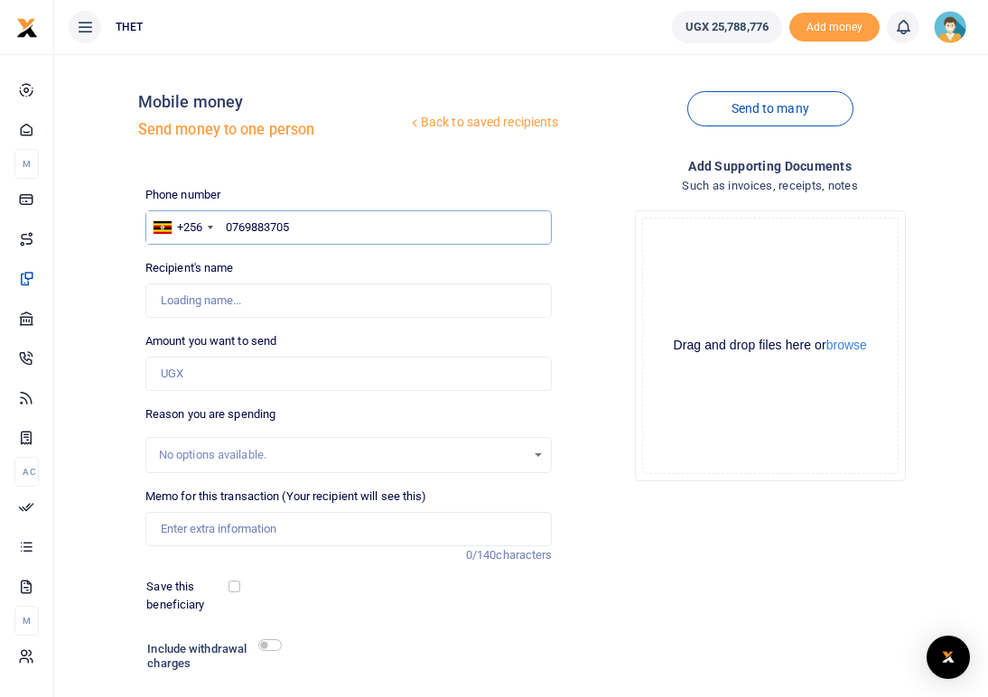
type input "[PERSON_NAME]"
drag, startPoint x: 249, startPoint y: 302, endPoint x: 157, endPoint y: 302, distance: 92.1
click at [157, 302] on input "Found" at bounding box center [348, 301] width 407 height 34
drag, startPoint x: 300, startPoint y: 226, endPoint x: 226, endPoint y: 221, distance: 74.2
click at [226, 221] on input "0769883705" at bounding box center [348, 227] width 407 height 34
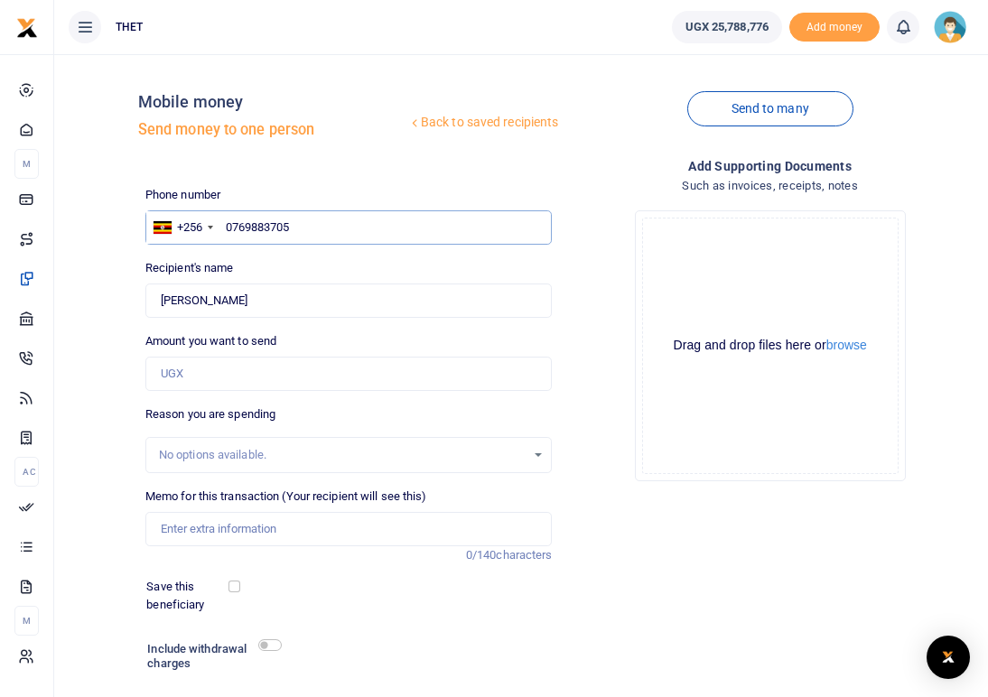
click at [315, 219] on input "0769883705" at bounding box center [348, 227] width 407 height 34
type input "07698837"
type input "0783131612"
type input "[PERSON_NAME]"
drag, startPoint x: 241, startPoint y: 304, endPoint x: 135, endPoint y: 289, distance: 106.7
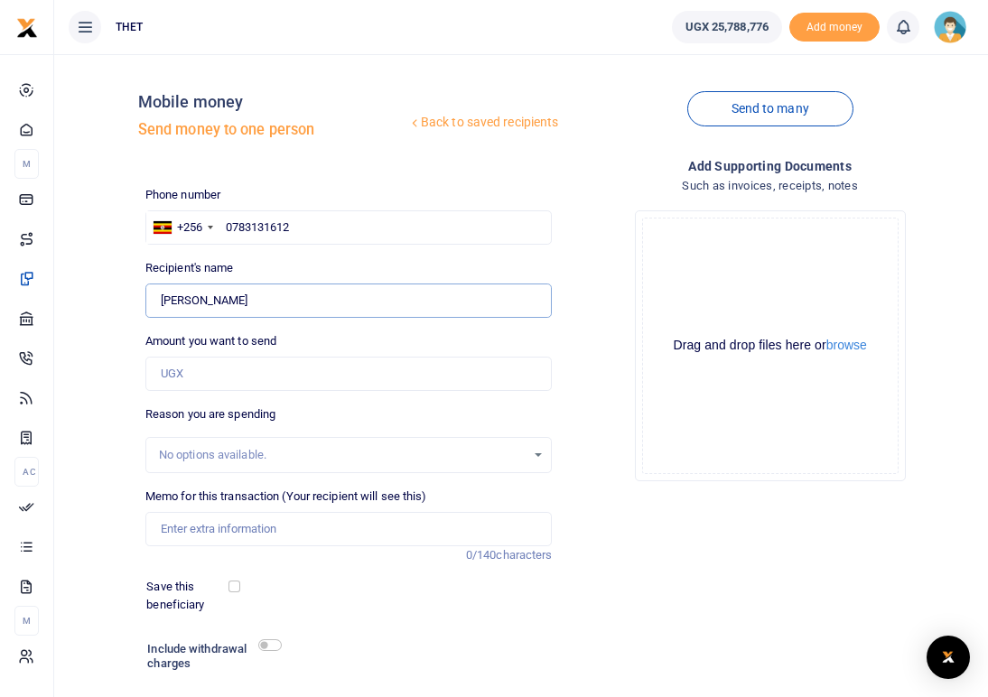
click at [135, 289] on div "Back to saved recipients Mobile money Send money to one person Send to many Pho…" at bounding box center [521, 411] width 920 height 684
drag, startPoint x: 309, startPoint y: 230, endPoint x: 225, endPoint y: 218, distance: 85.0
click at [225, 218] on input "0783131612" at bounding box center [348, 227] width 407 height 34
click at [304, 227] on input "0783131612" at bounding box center [348, 227] width 407 height 34
type input "078313161"
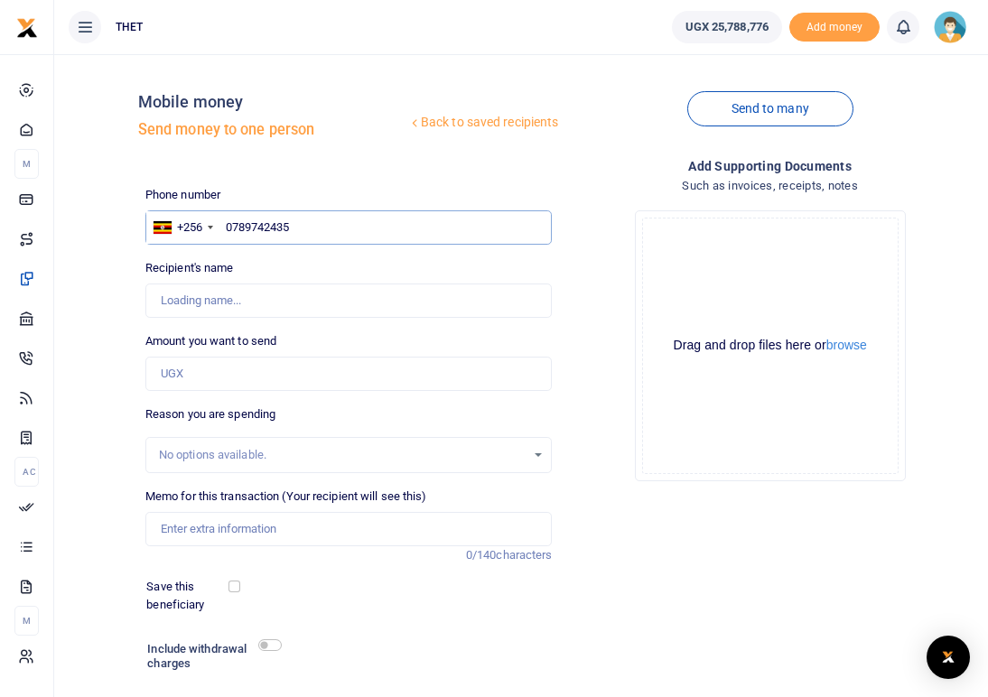
type input "0789742435"
click at [307, 262] on div "Recipient's name Found Name is required." at bounding box center [348, 288] width 407 height 59
type input "[PERSON_NAME]"
drag, startPoint x: 236, startPoint y: 304, endPoint x: 163, endPoint y: 301, distance: 72.3
click at [163, 301] on input "Found" at bounding box center [348, 301] width 407 height 34
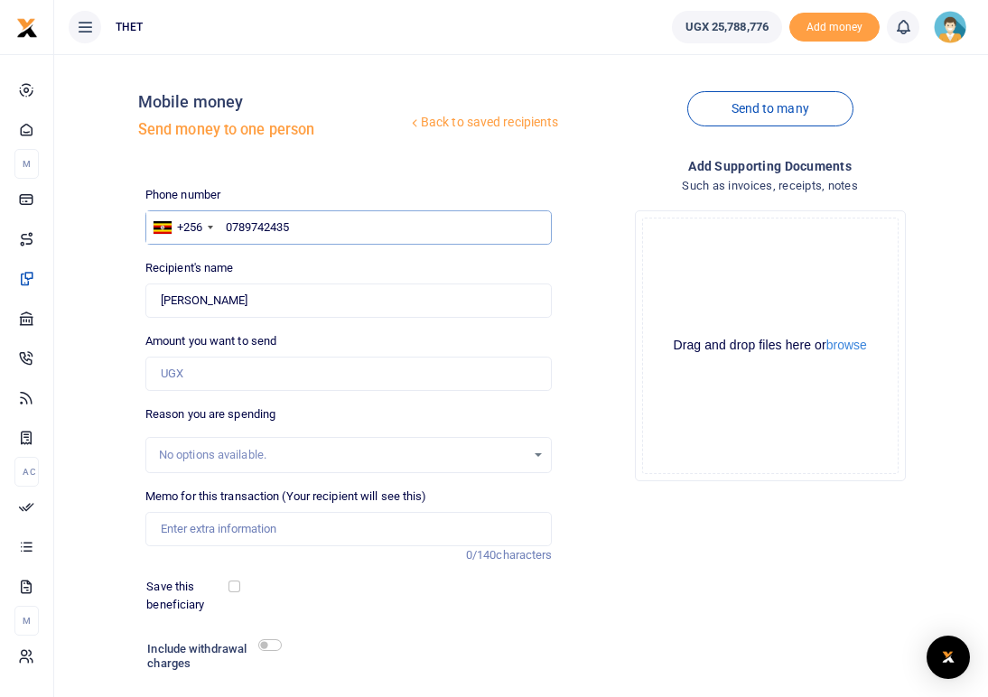
drag, startPoint x: 309, startPoint y: 225, endPoint x: 227, endPoint y: 225, distance: 82.2
click at [227, 225] on input "0789742435" at bounding box center [348, 227] width 407 height 34
click at [294, 229] on input "0789742435" at bounding box center [348, 227] width 407 height 34
type input "07897424"
type input "0774951676"
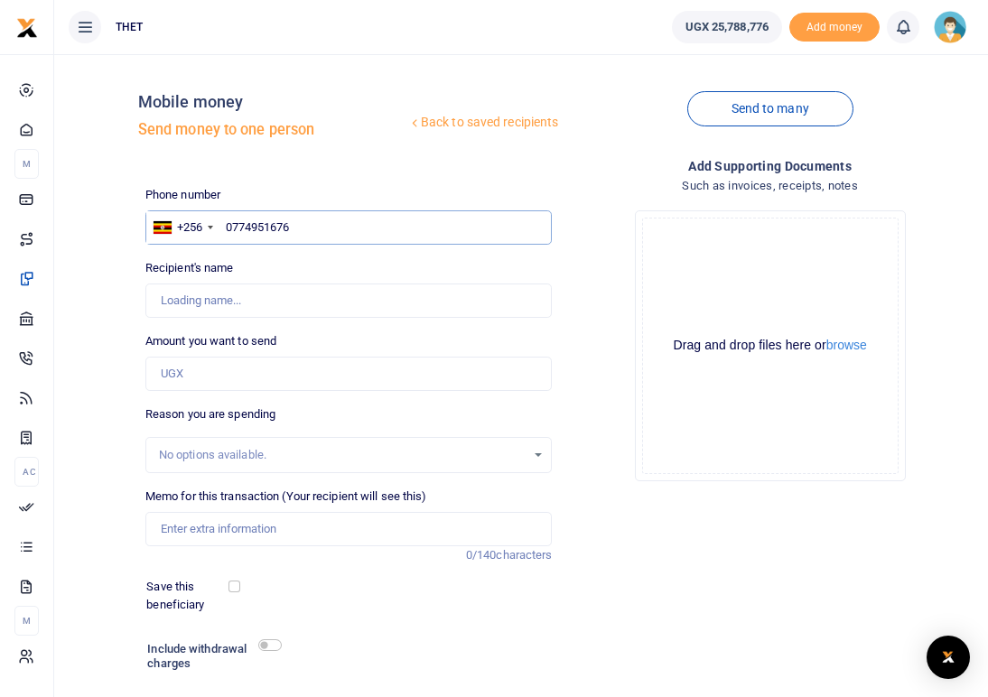
type input "[PERSON_NAME]"
drag, startPoint x: 279, startPoint y: 307, endPoint x: 157, endPoint y: 297, distance: 122.3
click at [157, 297] on input "Found" at bounding box center [348, 301] width 407 height 34
drag, startPoint x: 312, startPoint y: 229, endPoint x: 226, endPoint y: 219, distance: 86.4
click at [226, 219] on input "0774951676" at bounding box center [348, 227] width 407 height 34
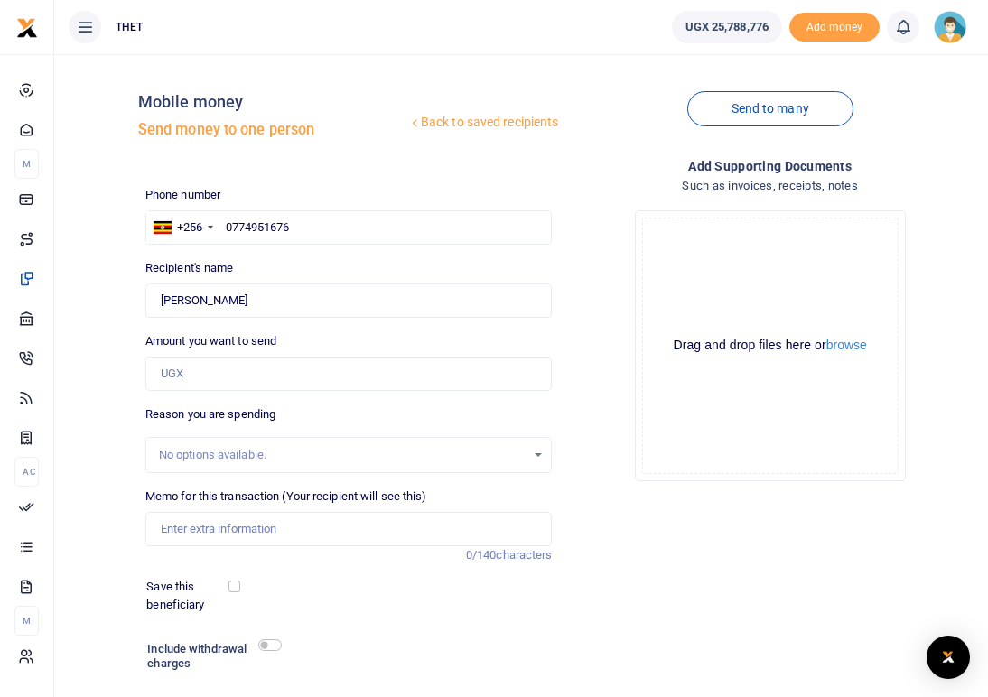
click at [763, 622] on div "Add supporting Documents Such as invoices, receipts, notes Drop your files here…" at bounding box center [770, 454] width 422 height 597
click at [317, 229] on input "0774951676" at bounding box center [348, 227] width 407 height 34
type input "077495167"
type input "0778836579"
type input "[PERSON_NAME]"
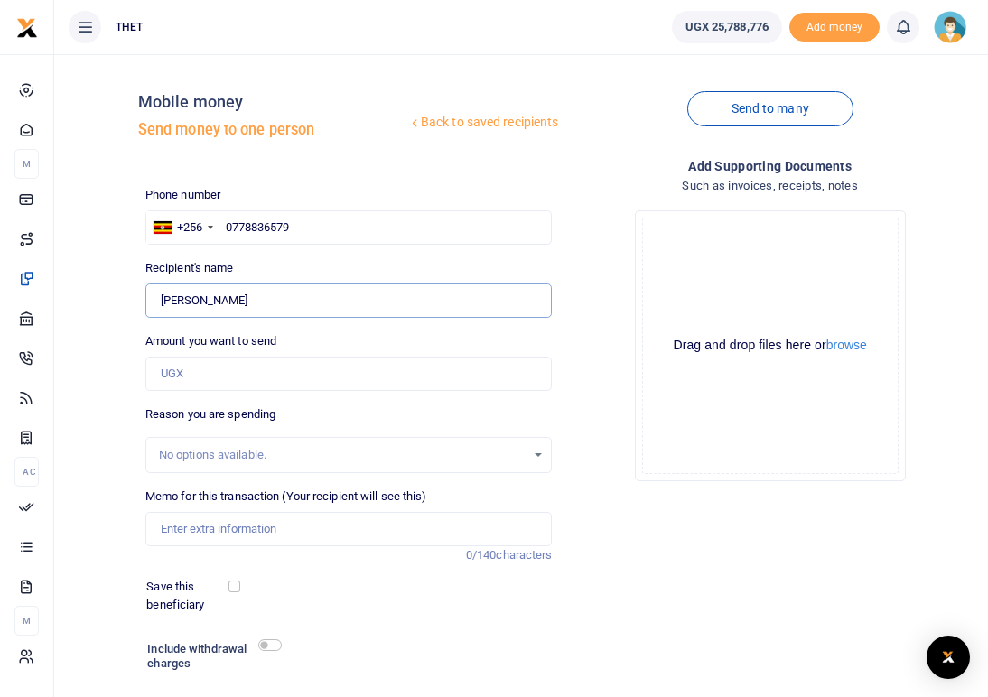
drag, startPoint x: 238, startPoint y: 301, endPoint x: 154, endPoint y: 292, distance: 84.5
click at [154, 292] on input "Found" at bounding box center [348, 301] width 407 height 34
drag, startPoint x: 305, startPoint y: 228, endPoint x: 225, endPoint y: 219, distance: 80.9
click at [225, 219] on input "0778836579" at bounding box center [348, 227] width 407 height 34
click at [312, 229] on input "0778836579" at bounding box center [348, 227] width 407 height 34
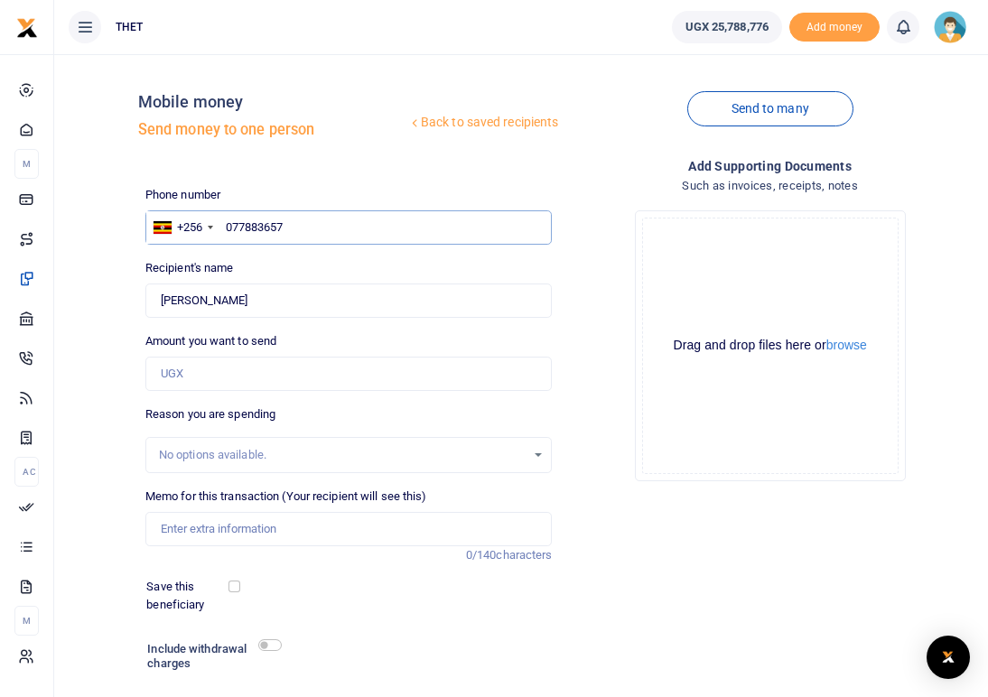
type input "07788365"
type input "0777572886"
type input "[PERSON_NAME]"
drag, startPoint x: 233, startPoint y: 298, endPoint x: 145, endPoint y: 301, distance: 87.7
click at [145, 301] on input "Found" at bounding box center [348, 301] width 407 height 34
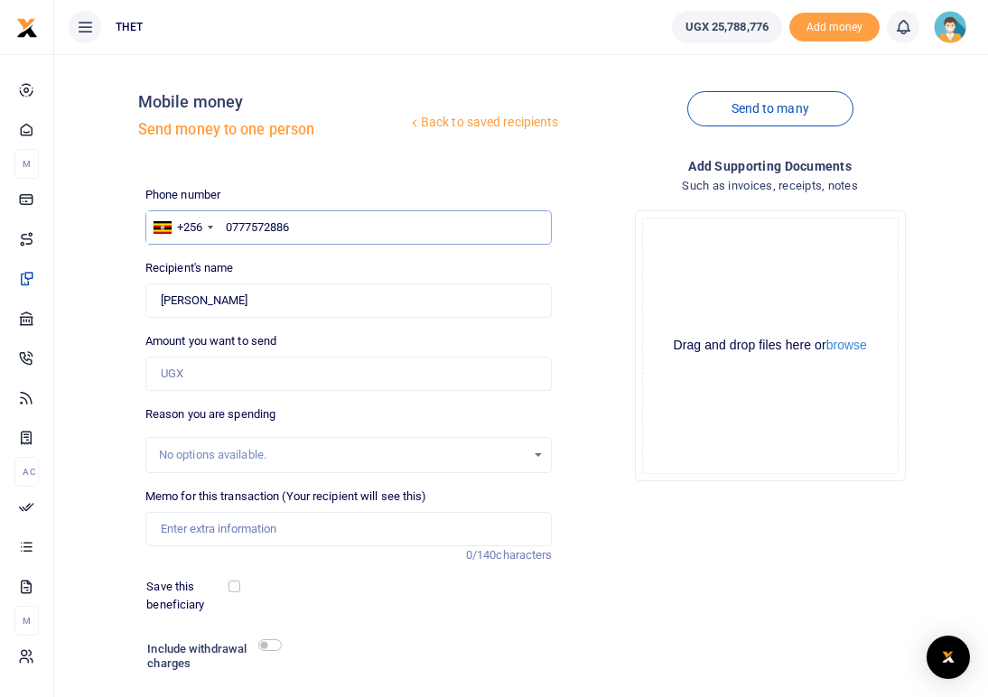
drag, startPoint x: 291, startPoint y: 226, endPoint x: 225, endPoint y: 224, distance: 66.0
click at [225, 224] on input "0777572886" at bounding box center [348, 227] width 407 height 34
click at [304, 229] on input "0777572886" at bounding box center [348, 227] width 407 height 34
type input "07775728"
type input "0773890906"
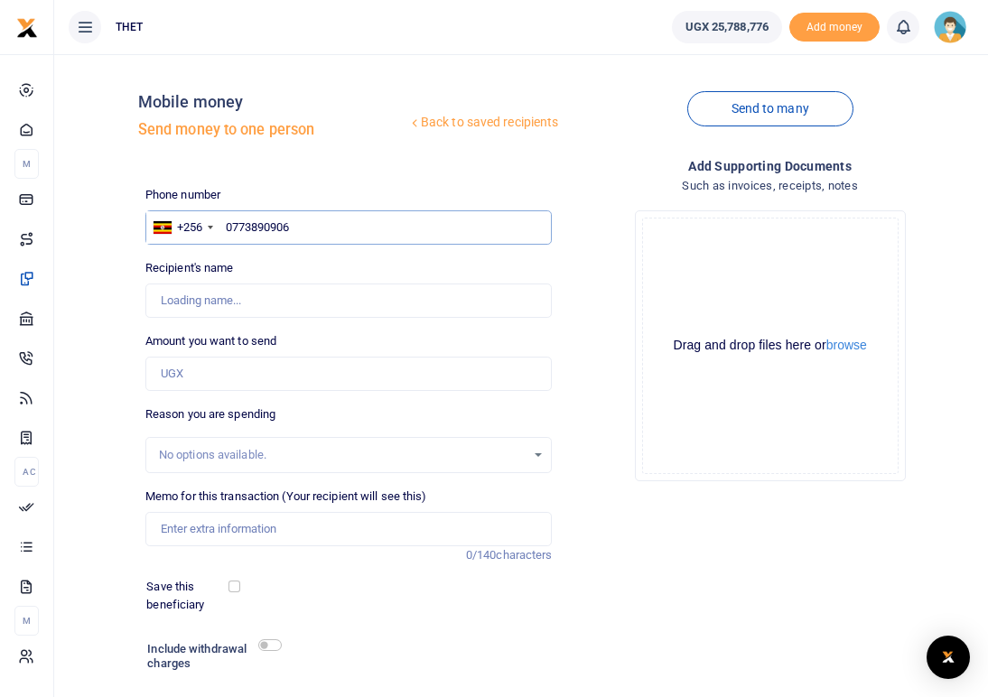
type input "Annet Asianzu"
drag, startPoint x: 257, startPoint y: 301, endPoint x: 156, endPoint y: 294, distance: 100.5
click at [156, 294] on input "Found" at bounding box center [348, 301] width 407 height 34
drag, startPoint x: 299, startPoint y: 222, endPoint x: 225, endPoint y: 220, distance: 74.1
click at [225, 220] on input "0773890906" at bounding box center [348, 227] width 407 height 34
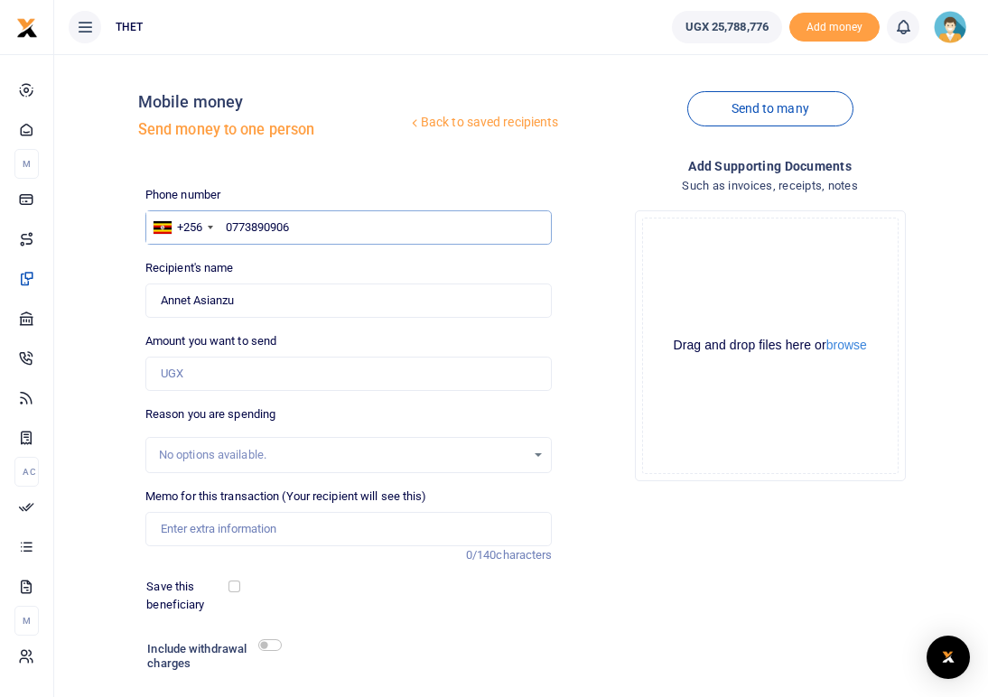
click at [308, 223] on input "0773890906" at bounding box center [348, 227] width 407 height 34
type input "077389090"
type input "0781076306"
type input "Drasiku Joshua"
drag, startPoint x: 257, startPoint y: 306, endPoint x: 155, endPoint y: 298, distance: 102.4
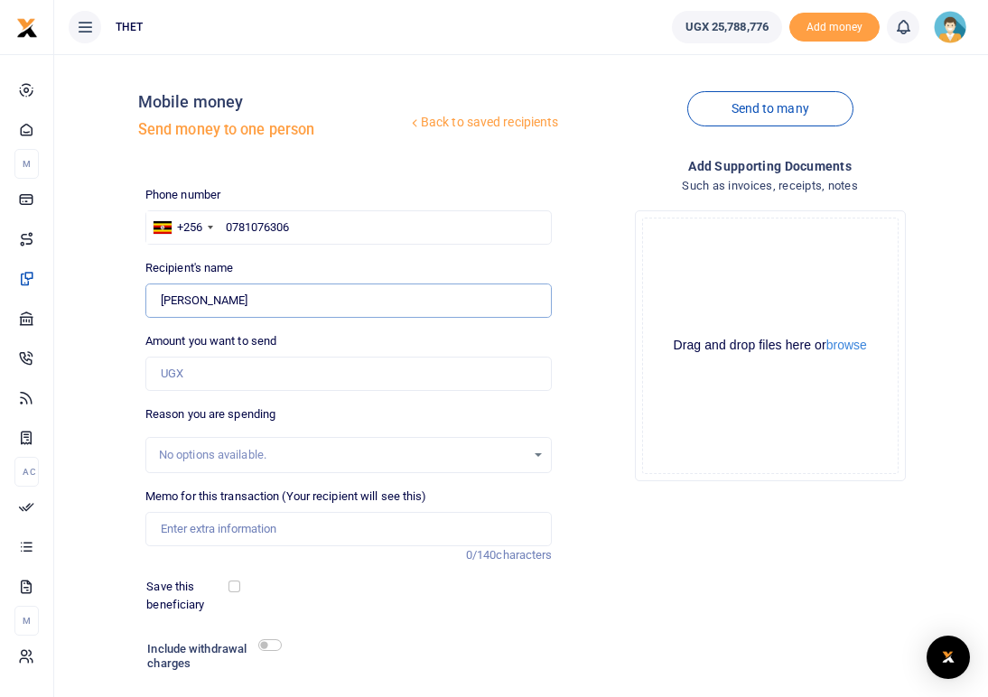
click at [155, 298] on input "Found" at bounding box center [348, 301] width 407 height 34
drag, startPoint x: 316, startPoint y: 224, endPoint x: 226, endPoint y: 224, distance: 90.3
click at [226, 224] on input "0781076306" at bounding box center [348, 227] width 407 height 34
click at [336, 232] on input "0781076306" at bounding box center [348, 227] width 407 height 34
type input "07810763"
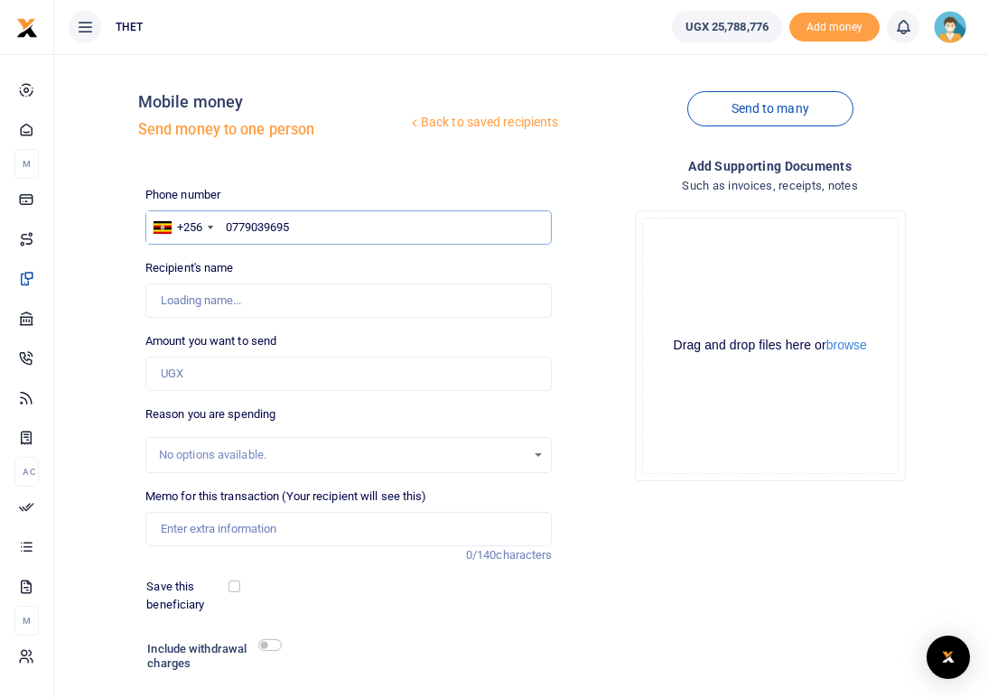
type input "0779039695"
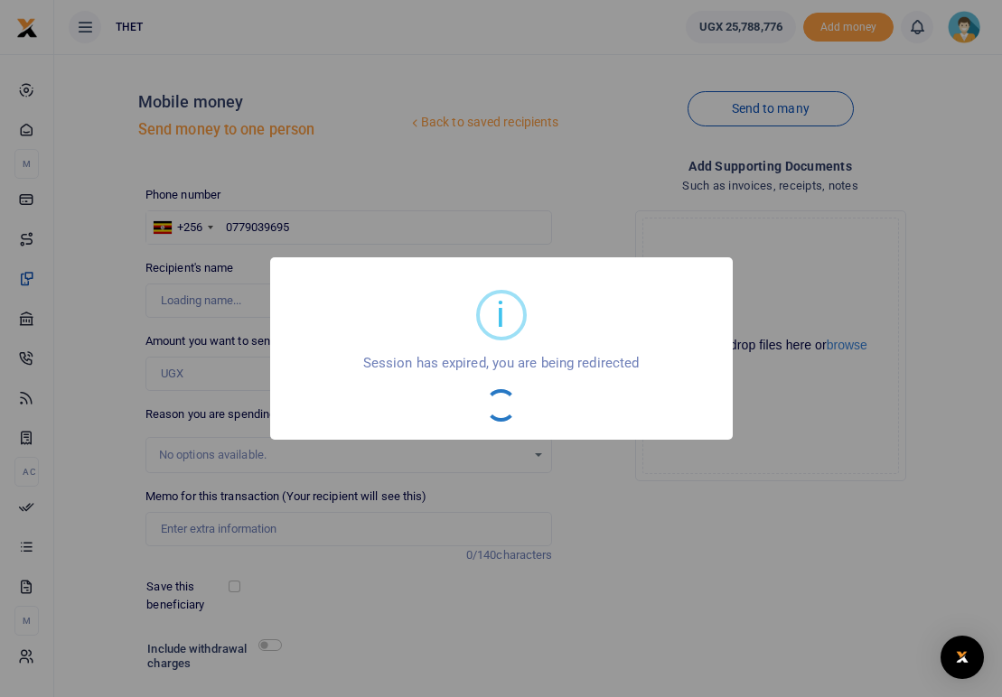
type input "Samuel Atiku"
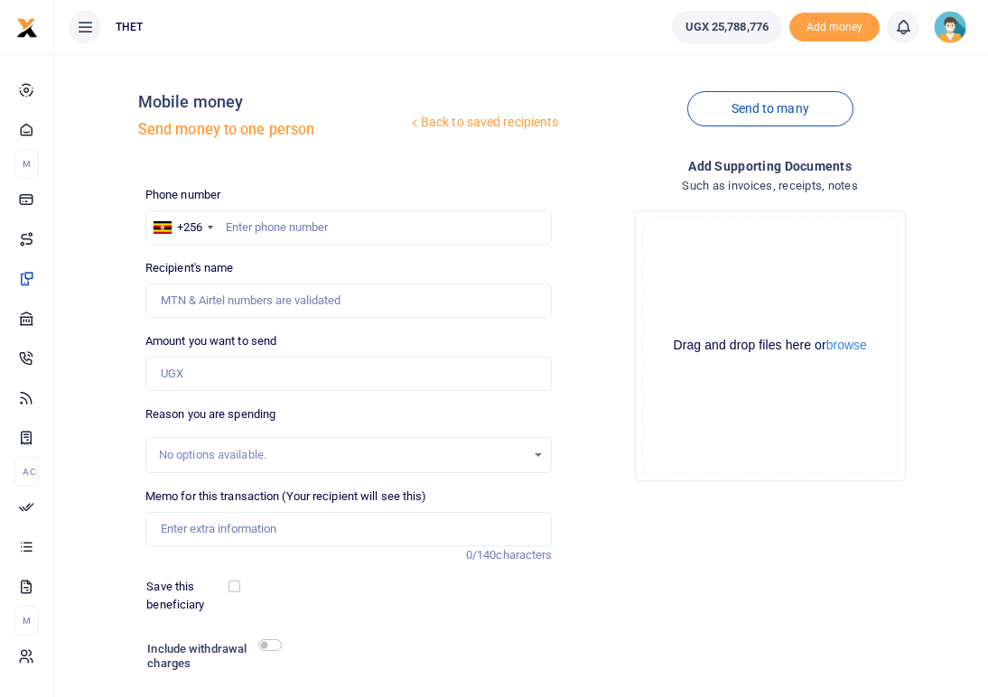
click at [274, 223] on div at bounding box center [494, 348] width 988 height 697
click at [274, 223] on input "text" at bounding box center [348, 227] width 407 height 34
type input "0779039695"
type input "[PERSON_NAME]"
drag, startPoint x: 271, startPoint y: 302, endPoint x: 157, endPoint y: 295, distance: 114.0
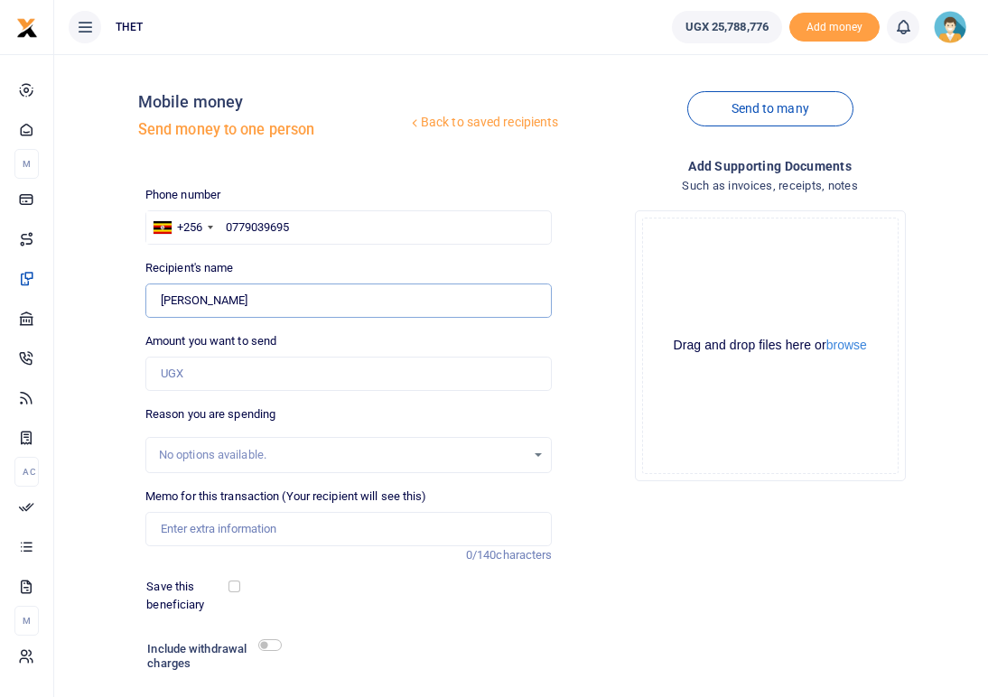
click at [157, 295] on input "Found" at bounding box center [348, 301] width 407 height 34
drag, startPoint x: 303, startPoint y: 229, endPoint x: 222, endPoint y: 223, distance: 80.6
click at [222, 223] on input "0779039695" at bounding box center [348, 227] width 407 height 34
click at [302, 225] on input "0779039695" at bounding box center [348, 227] width 407 height 34
type input "07790396"
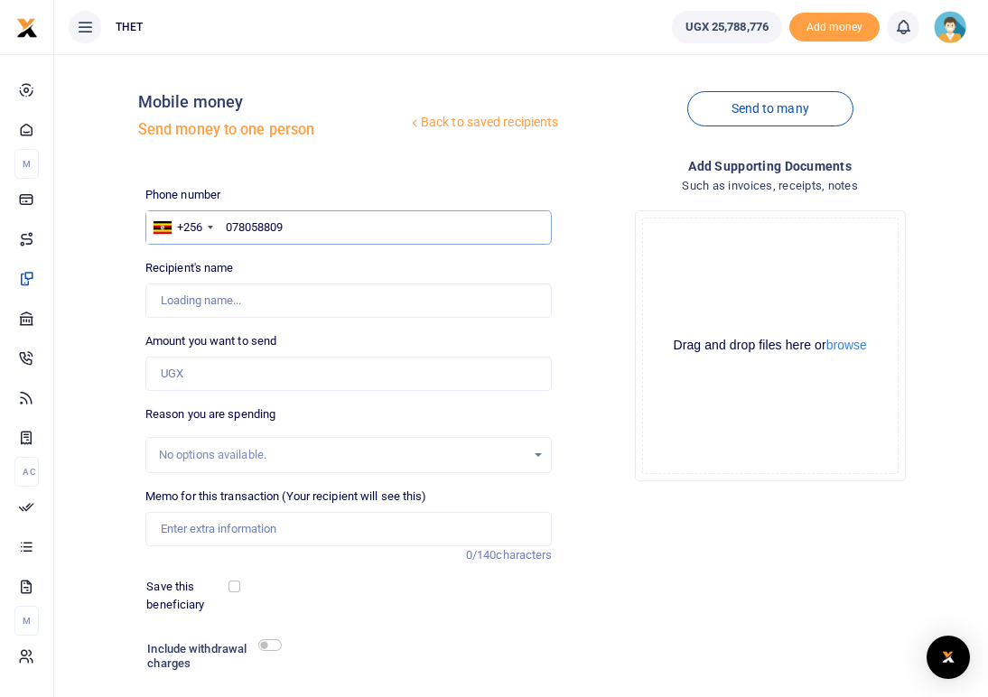
type input "0780588097"
type input "Bosco Kana"
drag, startPoint x: 230, startPoint y: 303, endPoint x: 160, endPoint y: 308, distance: 70.7
click at [160, 308] on input "Found" at bounding box center [348, 301] width 407 height 34
drag, startPoint x: 309, startPoint y: 226, endPoint x: 221, endPoint y: 215, distance: 88.3
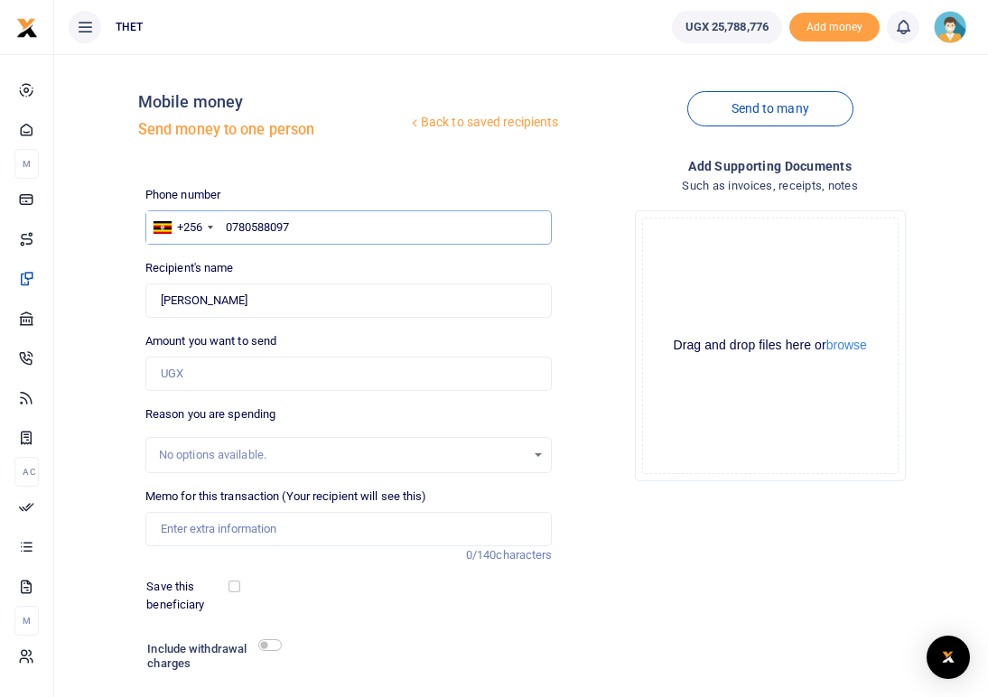
click at [221, 215] on input "0780588097" at bounding box center [348, 227] width 407 height 34
click at [305, 223] on input "0780588097" at bounding box center [348, 227] width 407 height 34
type input "07805880"
type input "0786569829"
type input "Francis Feni"
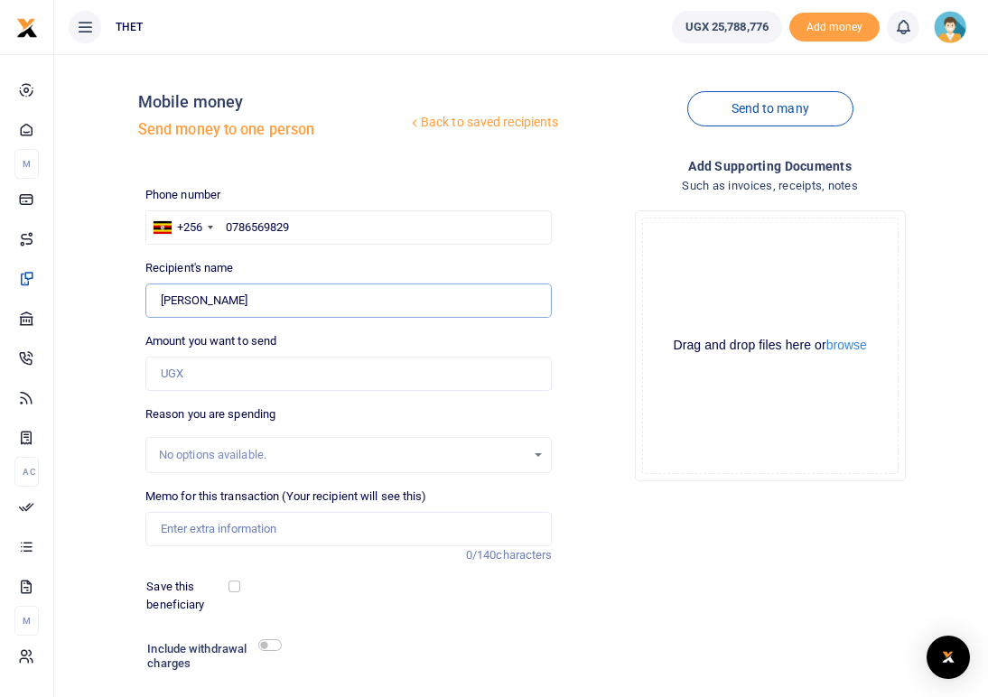
drag, startPoint x: 249, startPoint y: 304, endPoint x: 159, endPoint y: 302, distance: 90.4
click at [159, 302] on input "Found" at bounding box center [348, 301] width 407 height 34
drag, startPoint x: 300, startPoint y: 232, endPoint x: 228, endPoint y: 226, distance: 72.5
click at [228, 226] on input "0786569829" at bounding box center [348, 227] width 407 height 34
click at [308, 229] on input "0786569829" at bounding box center [348, 227] width 407 height 34
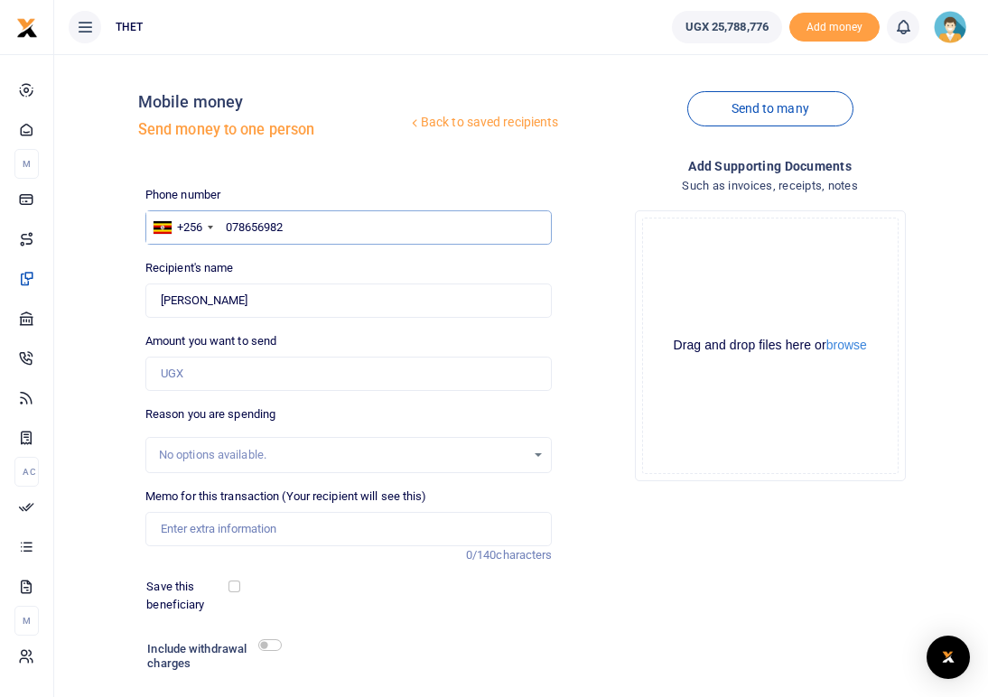
type input "07865698"
type input "0779506766"
type input "Patrick Nakuni"
drag, startPoint x: 252, startPoint y: 303, endPoint x: 149, endPoint y: 300, distance: 103.0
click at [149, 300] on input "Found" at bounding box center [348, 301] width 407 height 34
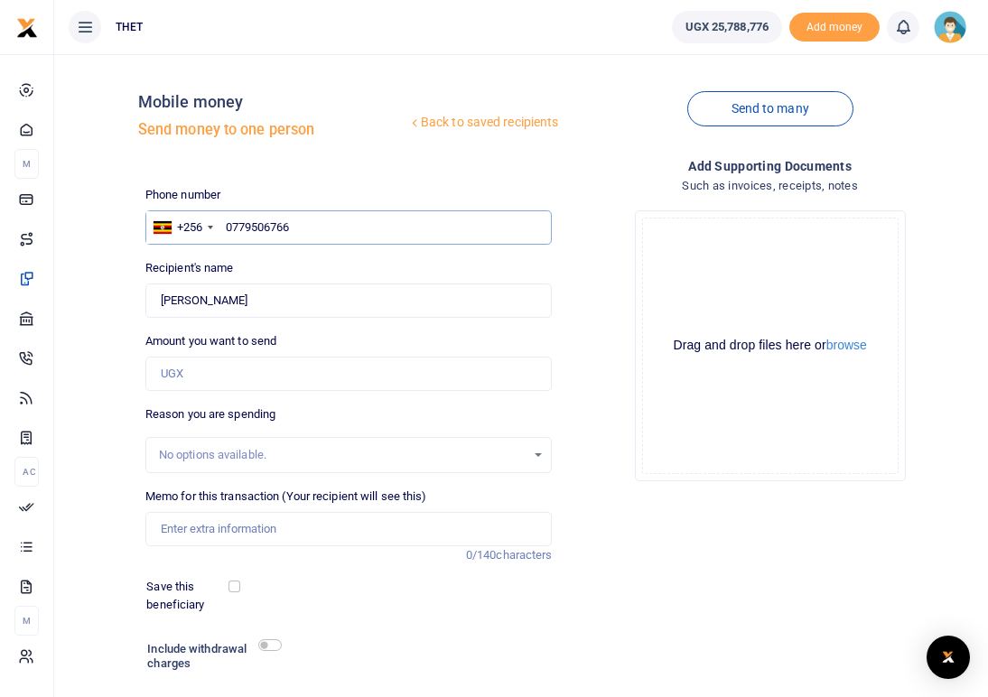
drag, startPoint x: 300, startPoint y: 226, endPoint x: 223, endPoint y: 225, distance: 76.8
click at [223, 225] on input "0779506766" at bounding box center [348, 227] width 407 height 34
click at [308, 227] on input "0779506766" at bounding box center [348, 227] width 407 height 34
type input "07795067"
type input "0778520536"
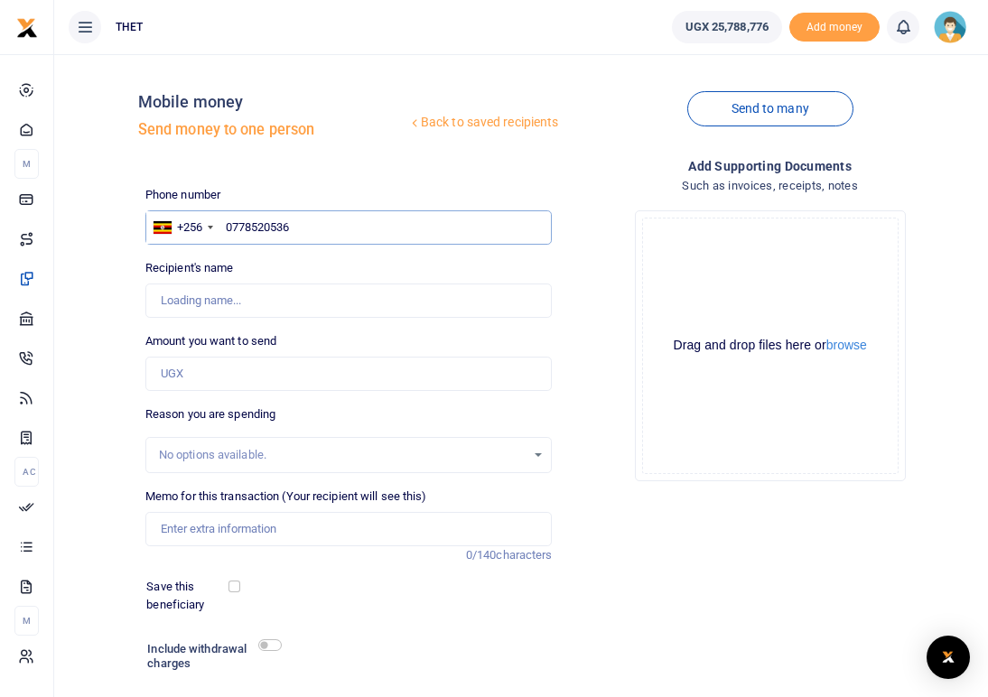
type input "Bothma Atima"
drag, startPoint x: 250, startPoint y: 299, endPoint x: 187, endPoint y: 301, distance: 63.3
click at [187, 301] on input "Found" at bounding box center [348, 301] width 407 height 34
drag, startPoint x: 304, startPoint y: 229, endPoint x: 259, endPoint y: 226, distance: 45.3
click at [259, 226] on input "0778520536" at bounding box center [348, 227] width 407 height 34
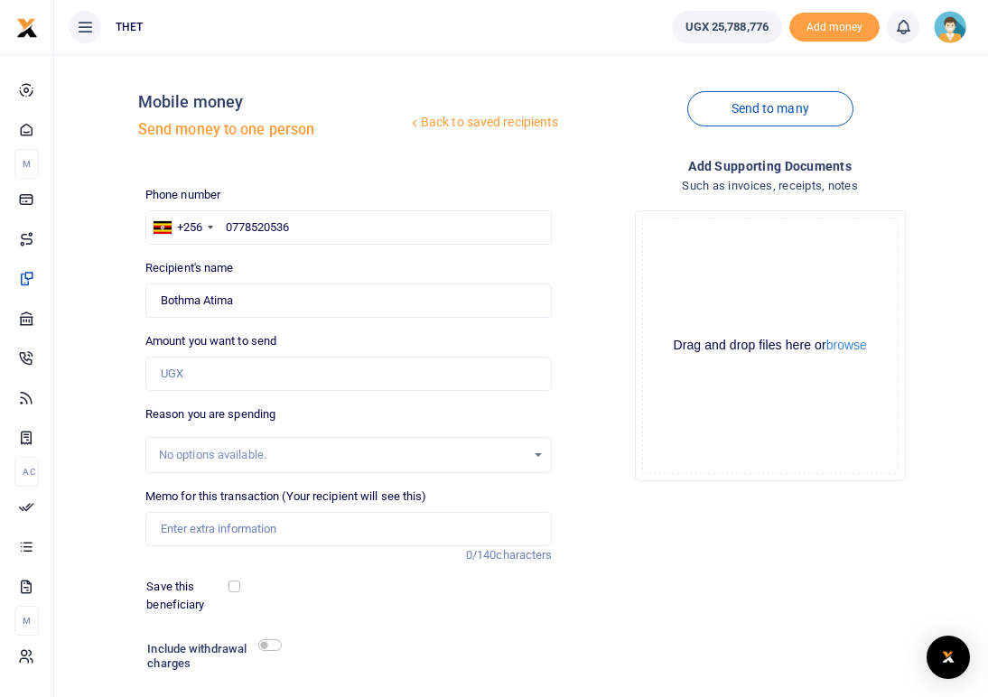
click at [294, 257] on div "Phone number +256 Uganda +256 0778520536 Phone is required. Recipient's name Fo…" at bounding box center [349, 469] width 422 height 567
click at [307, 230] on input "0778520536" at bounding box center [348, 227] width 407 height 34
type input "07785205"
type input "0773399966"
type input "Harriet Viko"
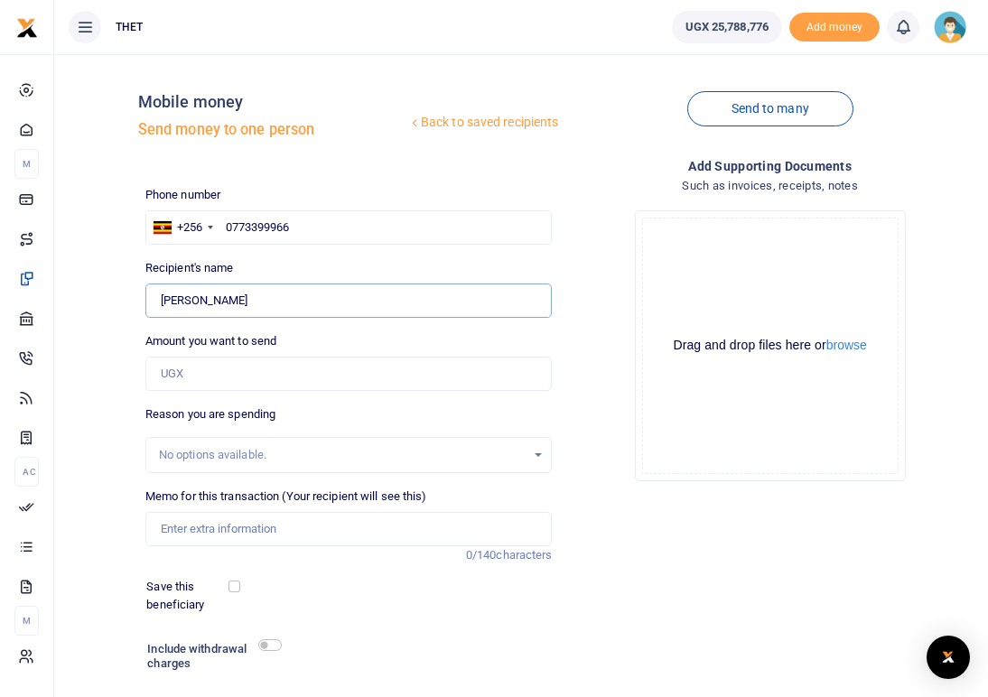
drag, startPoint x: 255, startPoint y: 303, endPoint x: 157, endPoint y: 296, distance: 97.8
click at [157, 296] on input "Found" at bounding box center [348, 301] width 407 height 34
drag, startPoint x: 318, startPoint y: 230, endPoint x: 227, endPoint y: 229, distance: 91.2
click at [227, 229] on input "0773399966" at bounding box center [348, 227] width 407 height 34
click at [301, 224] on input "0773399966" at bounding box center [348, 227] width 407 height 34
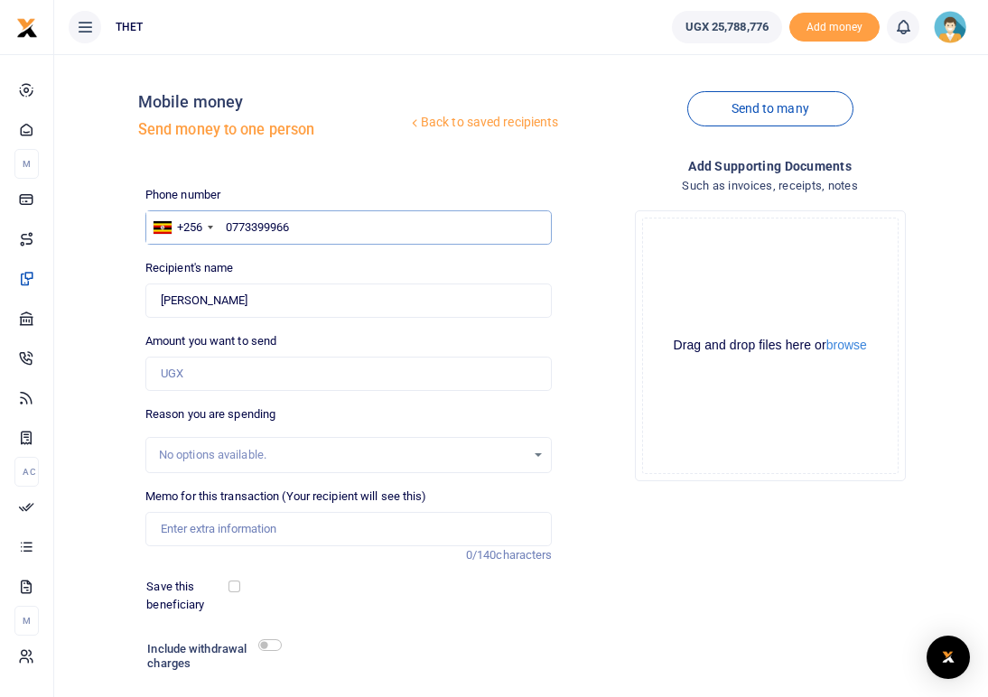
type input "077339996"
type input "0772447511"
type input "Nelson Samon Awita"
drag, startPoint x: 287, startPoint y: 306, endPoint x: 160, endPoint y: 294, distance: 127.9
click at [160, 294] on input "Found" at bounding box center [348, 301] width 407 height 34
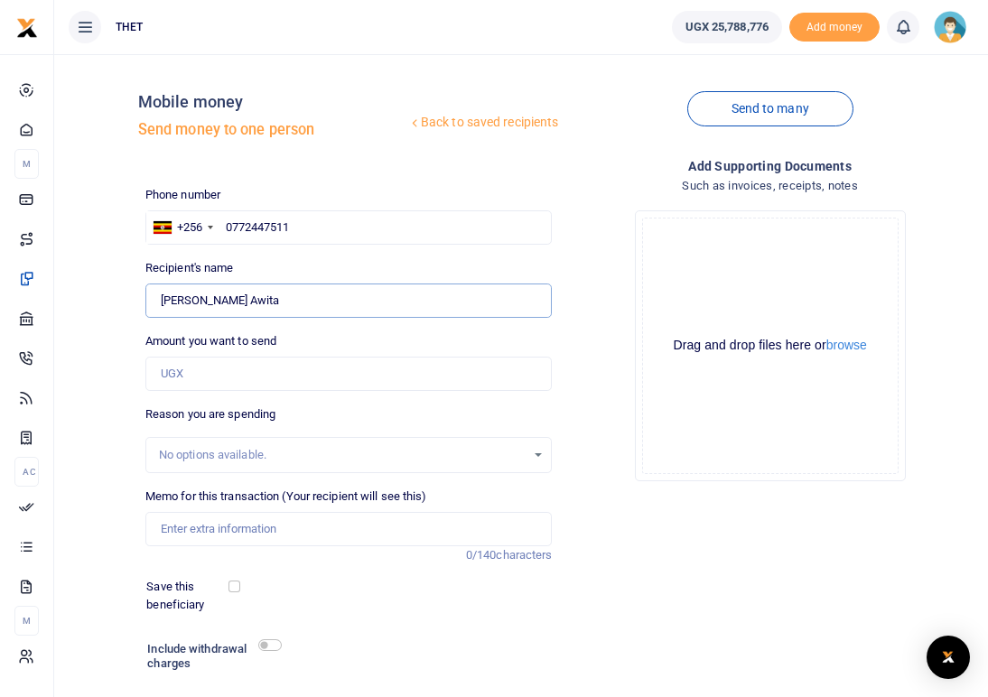
click at [193, 300] on input "Found" at bounding box center [348, 301] width 407 height 34
drag, startPoint x: 282, startPoint y: 304, endPoint x: 160, endPoint y: 294, distance: 122.3
click at [160, 294] on input "Found" at bounding box center [348, 301] width 407 height 34
drag, startPoint x: 305, startPoint y: 220, endPoint x: 224, endPoint y: 226, distance: 81.5
click at [224, 226] on input "0772447511" at bounding box center [348, 227] width 407 height 34
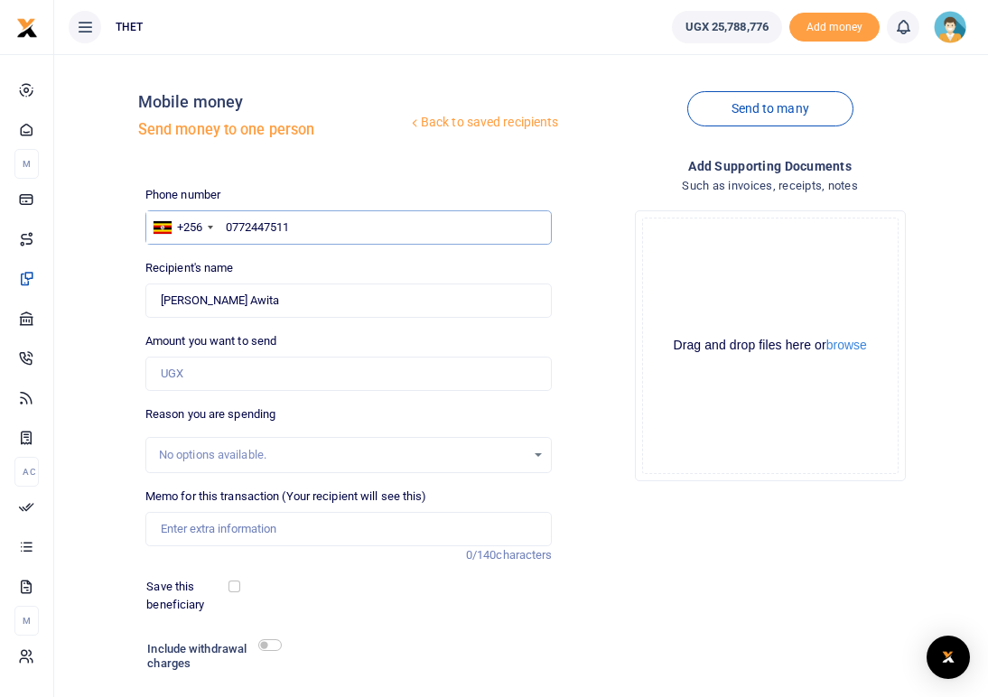
click at [313, 238] on input "0772447511" at bounding box center [348, 227] width 407 height 34
type input "07724475"
type input "0780891784"
type input "Oresto Maricelloavuti"
drag, startPoint x: 286, startPoint y: 303, endPoint x: 160, endPoint y: 298, distance: 126.5
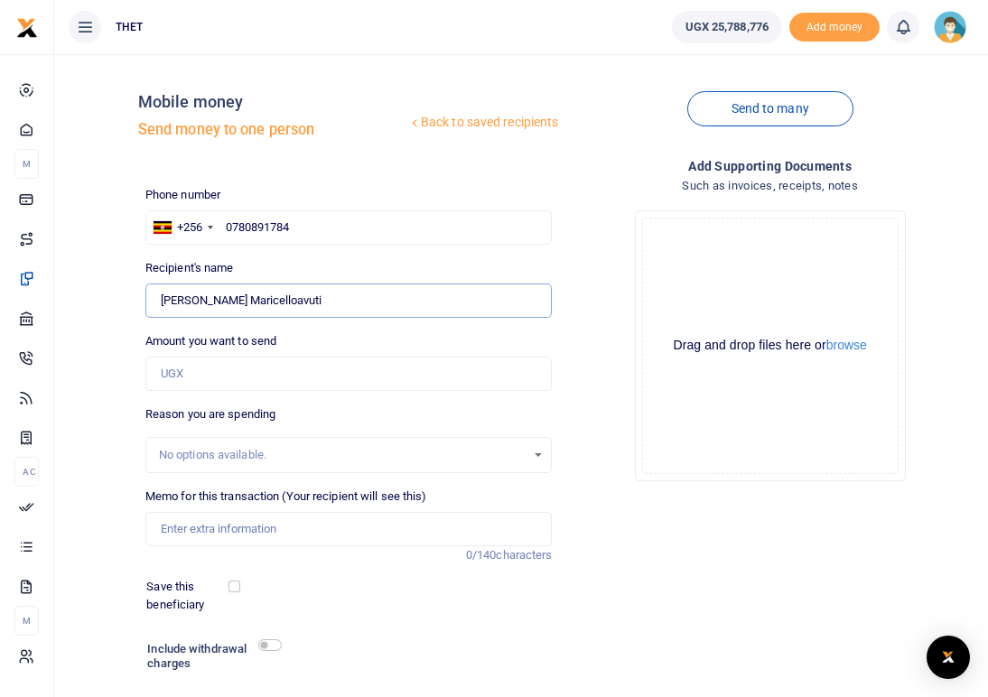
click at [160, 298] on input "Found" at bounding box center [348, 301] width 407 height 34
drag, startPoint x: 302, startPoint y: 224, endPoint x: 227, endPoint y: 224, distance: 75.0
click at [227, 224] on input "0780891784" at bounding box center [348, 227] width 407 height 34
click at [313, 228] on input "0780891784" at bounding box center [348, 227] width 407 height 34
type input "07808917"
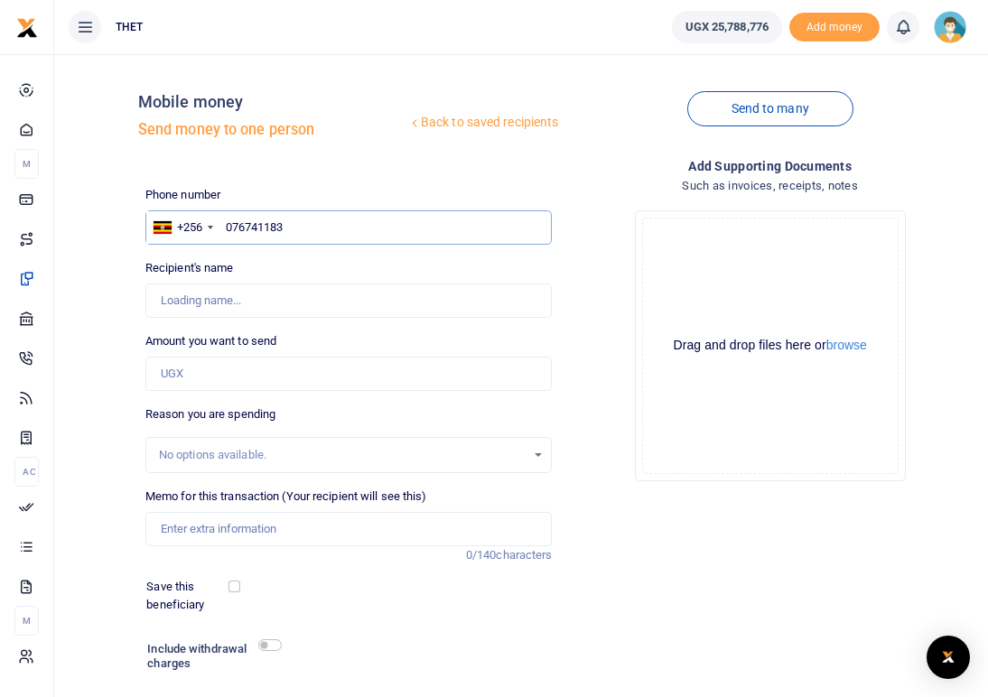
type input "0767411831"
type input "Gift Pariyo"
click at [293, 278] on div "Recipient's name Found Name is required." at bounding box center [348, 288] width 407 height 59
drag, startPoint x: 224, startPoint y: 301, endPoint x: 158, endPoint y: 300, distance: 65.9
click at [158, 300] on input "Found" at bounding box center [348, 301] width 407 height 34
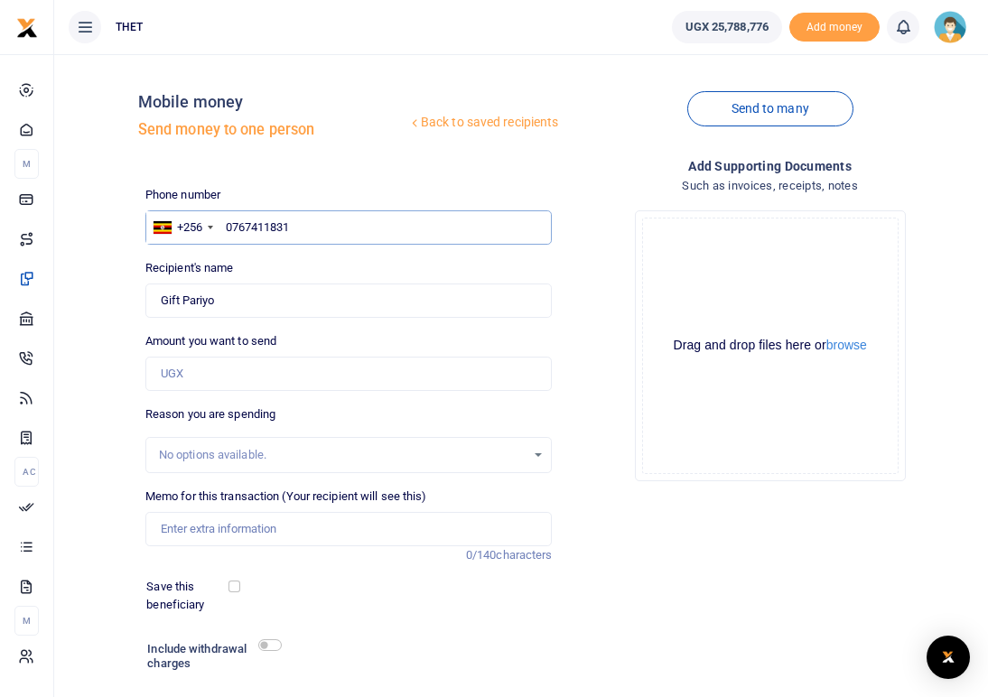
click at [308, 220] on input "0767411831" at bounding box center [348, 227] width 407 height 34
drag, startPoint x: 308, startPoint y: 220, endPoint x: 225, endPoint y: 220, distance: 83.1
click at [225, 220] on input "0767411831" at bounding box center [348, 227] width 407 height 34
click at [81, 291] on div "Back to saved recipients Mobile money Send money to one person Send to many Pho…" at bounding box center [521, 411] width 920 height 684
click at [310, 233] on input "0767411831" at bounding box center [348, 227] width 407 height 34
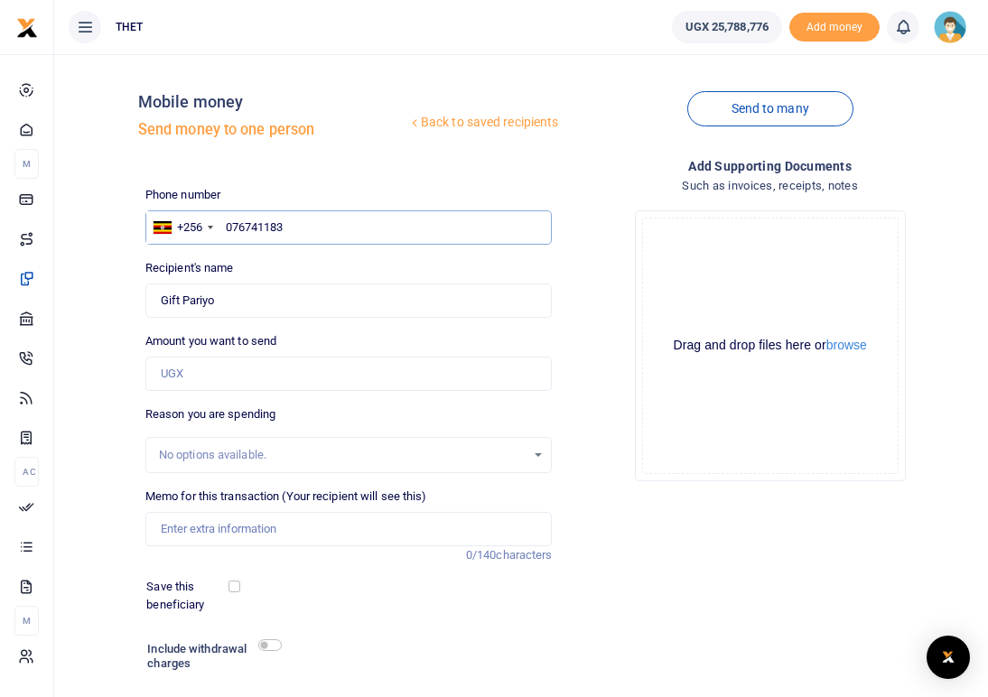
type input "07674118"
type input "0772854677"
type input "Stephen Ambaku"
type input "0772854677"
drag, startPoint x: 271, startPoint y: 303, endPoint x: 158, endPoint y: 299, distance: 113.0
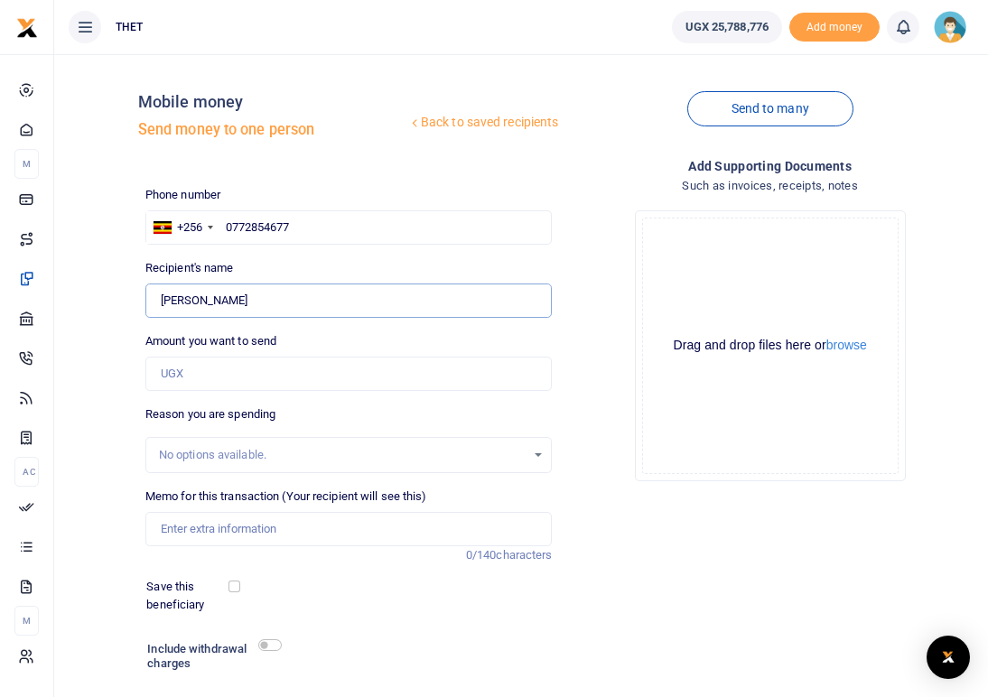
click at [158, 299] on input "Found" at bounding box center [348, 301] width 407 height 34
drag, startPoint x: 314, startPoint y: 232, endPoint x: 223, endPoint y: 220, distance: 92.1
click at [223, 220] on input "0772854677" at bounding box center [348, 227] width 407 height 34
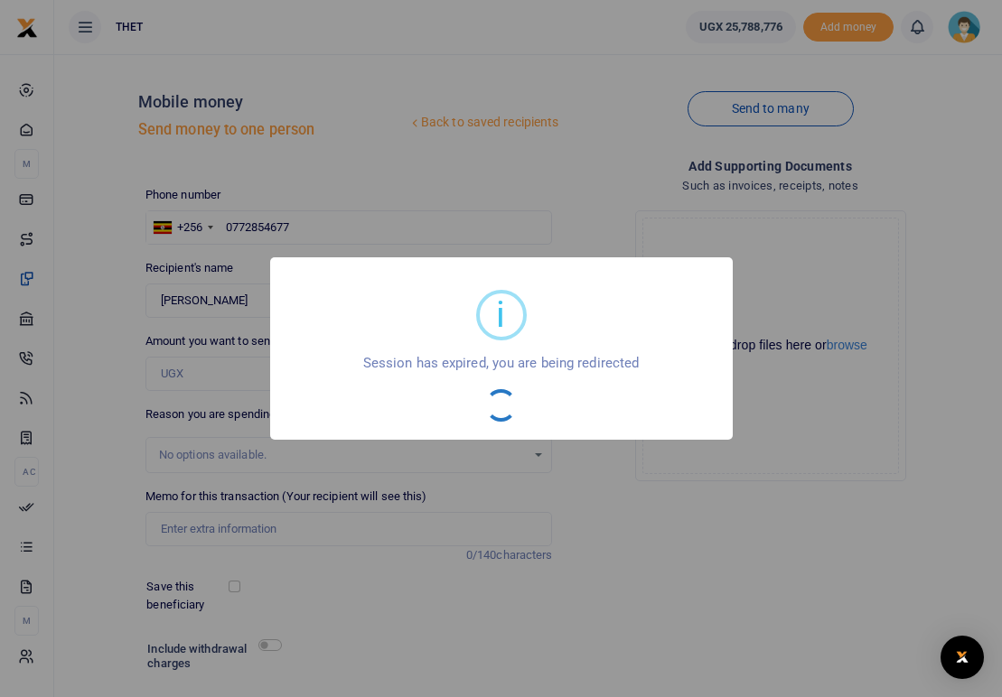
click at [902, 521] on div "i × Session has expired, you are being redirected OK No Cancel" at bounding box center [501, 348] width 1002 height 697
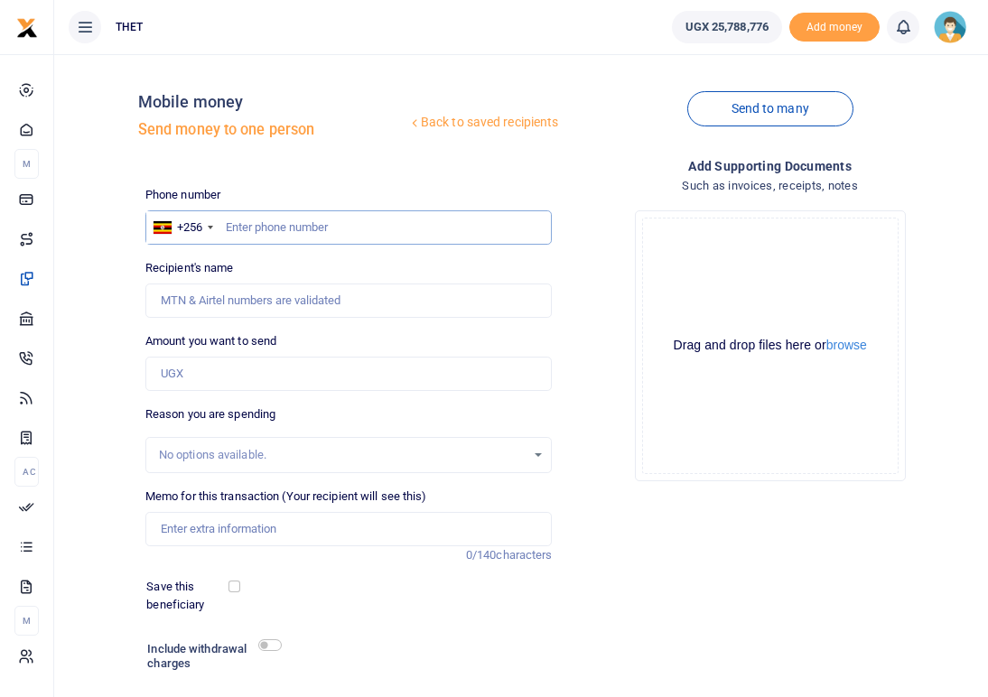
click at [308, 227] on input "text" at bounding box center [348, 227] width 407 height 34
type input "0789455821"
type input "[PERSON_NAME]"
drag, startPoint x: 259, startPoint y: 303, endPoint x: 135, endPoint y: 301, distance: 123.8
click at [135, 301] on div "Back to saved recipients Mobile money Send money to one person Send to many Pho…" at bounding box center [521, 411] width 920 height 684
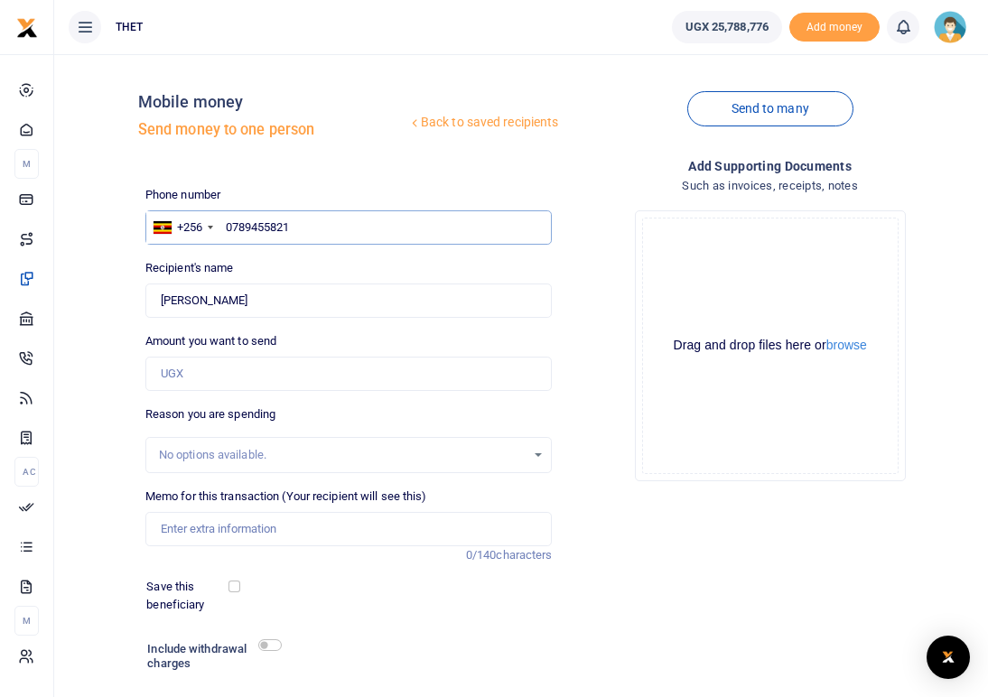
click at [322, 238] on input "0789455821" at bounding box center [348, 227] width 407 height 34
drag, startPoint x: 316, startPoint y: 229, endPoint x: 221, endPoint y: 225, distance: 95.0
click at [221, 225] on input "0789455821" at bounding box center [348, 227] width 407 height 34
click at [925, 542] on div "Add supporting Documents Such as invoices, receipts, notes Drop your files here…" at bounding box center [770, 454] width 422 height 597
click at [304, 229] on input "0789455821" at bounding box center [348, 227] width 407 height 34
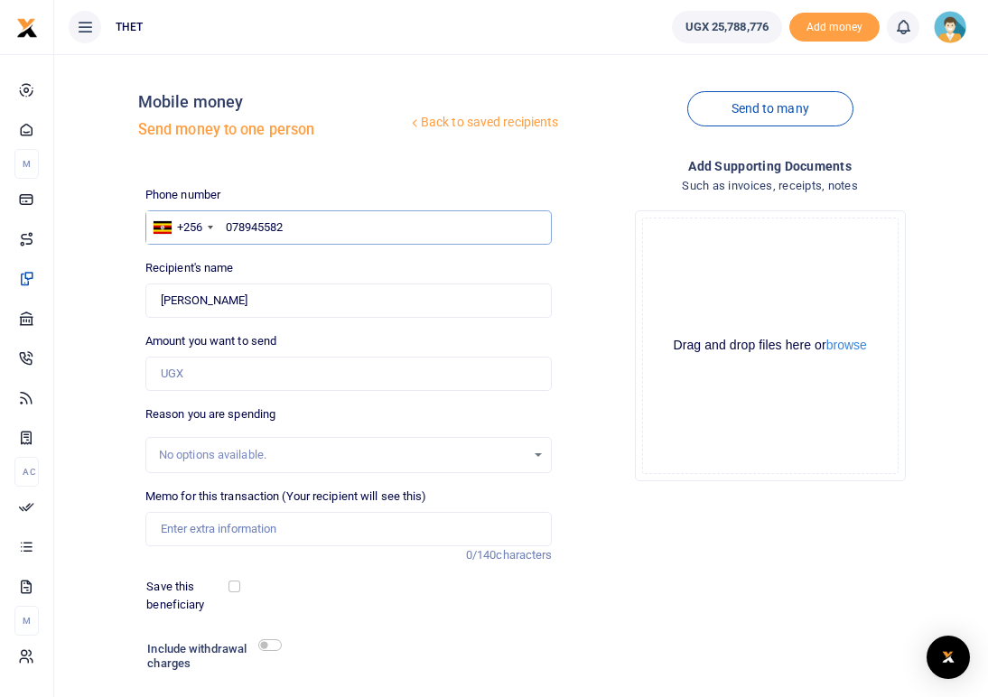
type input "07894558"
type input "0777840282"
type input "[PERSON_NAME]"
drag, startPoint x: 276, startPoint y: 304, endPoint x: 159, endPoint y: 305, distance: 116.5
click at [159, 305] on input "Found" at bounding box center [348, 301] width 407 height 34
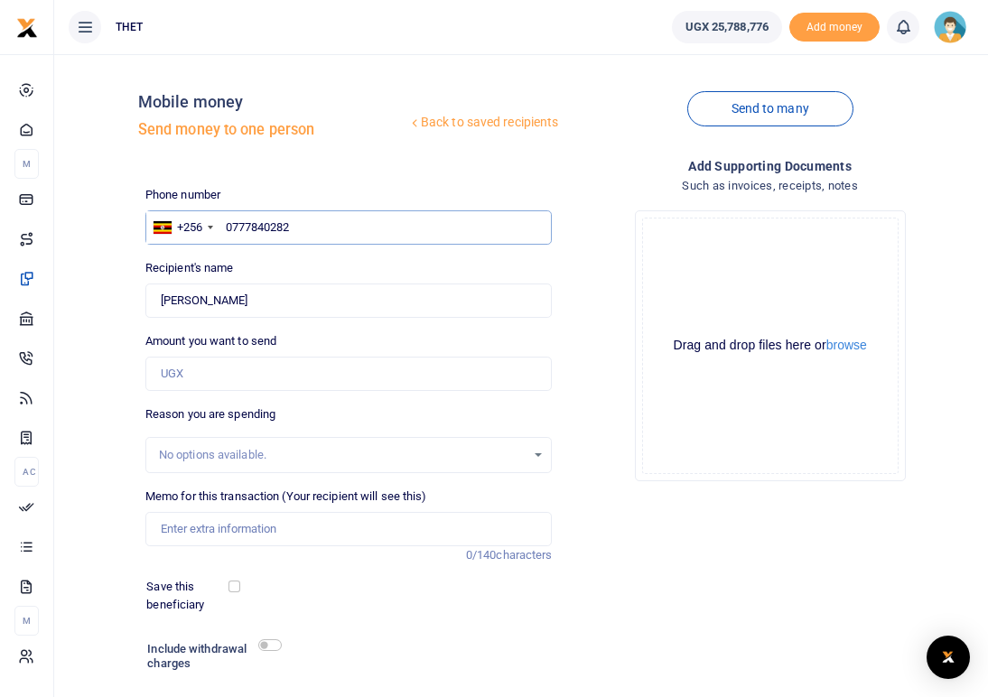
click at [304, 231] on input "0777840282" at bounding box center [348, 227] width 407 height 34
drag, startPoint x: 304, startPoint y: 231, endPoint x: 227, endPoint y: 228, distance: 76.9
click at [227, 228] on input "0777840282" at bounding box center [348, 227] width 407 height 34
click at [300, 229] on input "0777840282" at bounding box center [348, 227] width 407 height 34
type input "07778402"
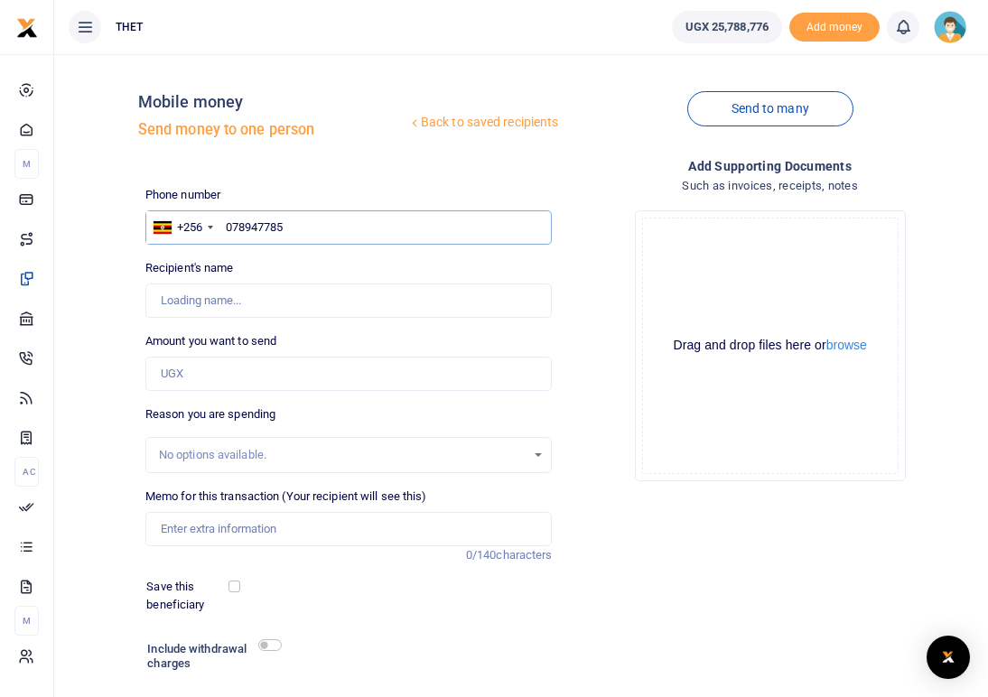
type input "0789477851"
type input "[PERSON_NAME]"
drag, startPoint x: 270, startPoint y: 304, endPoint x: 162, endPoint y: 304, distance: 108.4
click at [162, 304] on input "Found" at bounding box center [348, 301] width 407 height 34
click at [319, 224] on input "0789477851" at bounding box center [348, 227] width 407 height 34
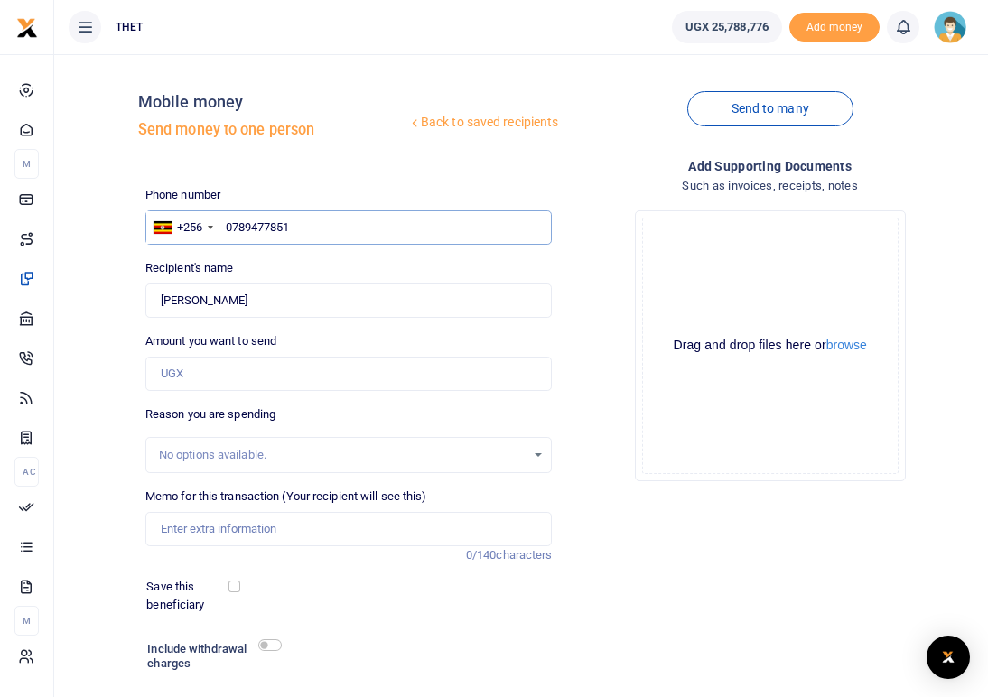
drag, startPoint x: 317, startPoint y: 224, endPoint x: 226, endPoint y: 225, distance: 91.2
click at [226, 225] on input "0789477851" at bounding box center [348, 227] width 407 height 34
click at [322, 232] on input "0789477851" at bounding box center [348, 227] width 407 height 34
type input "07894778"
type input "0773776447"
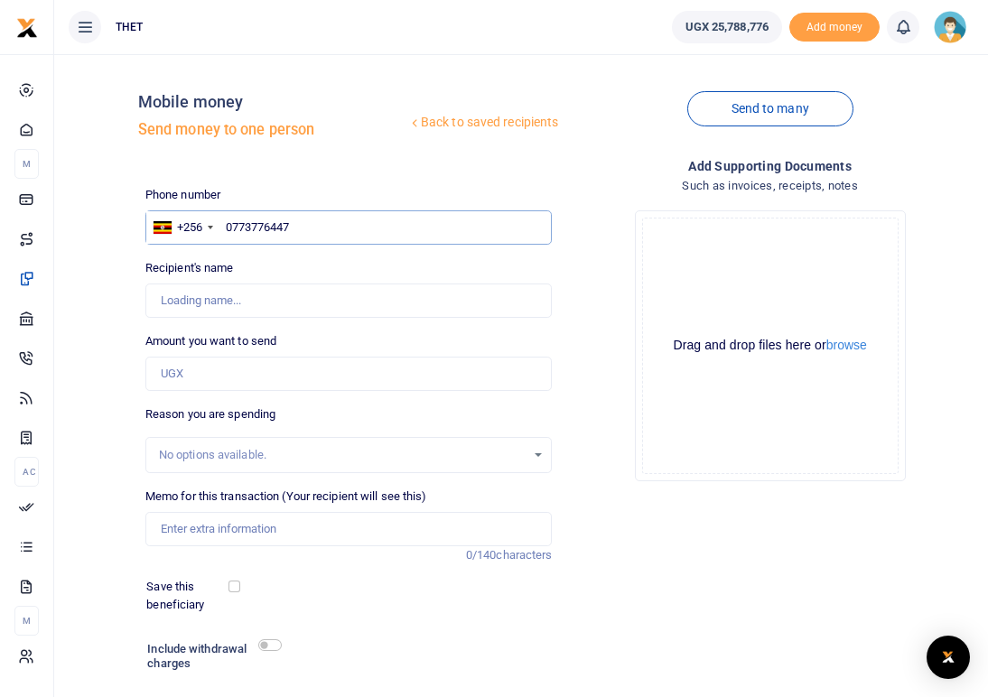
type input "[PERSON_NAME]"
type input "0773776447"
drag, startPoint x: 266, startPoint y: 300, endPoint x: 161, endPoint y: 300, distance: 104.8
click at [161, 300] on input "Found" at bounding box center [348, 301] width 407 height 34
